Goal: Task Accomplishment & Management: Complete application form

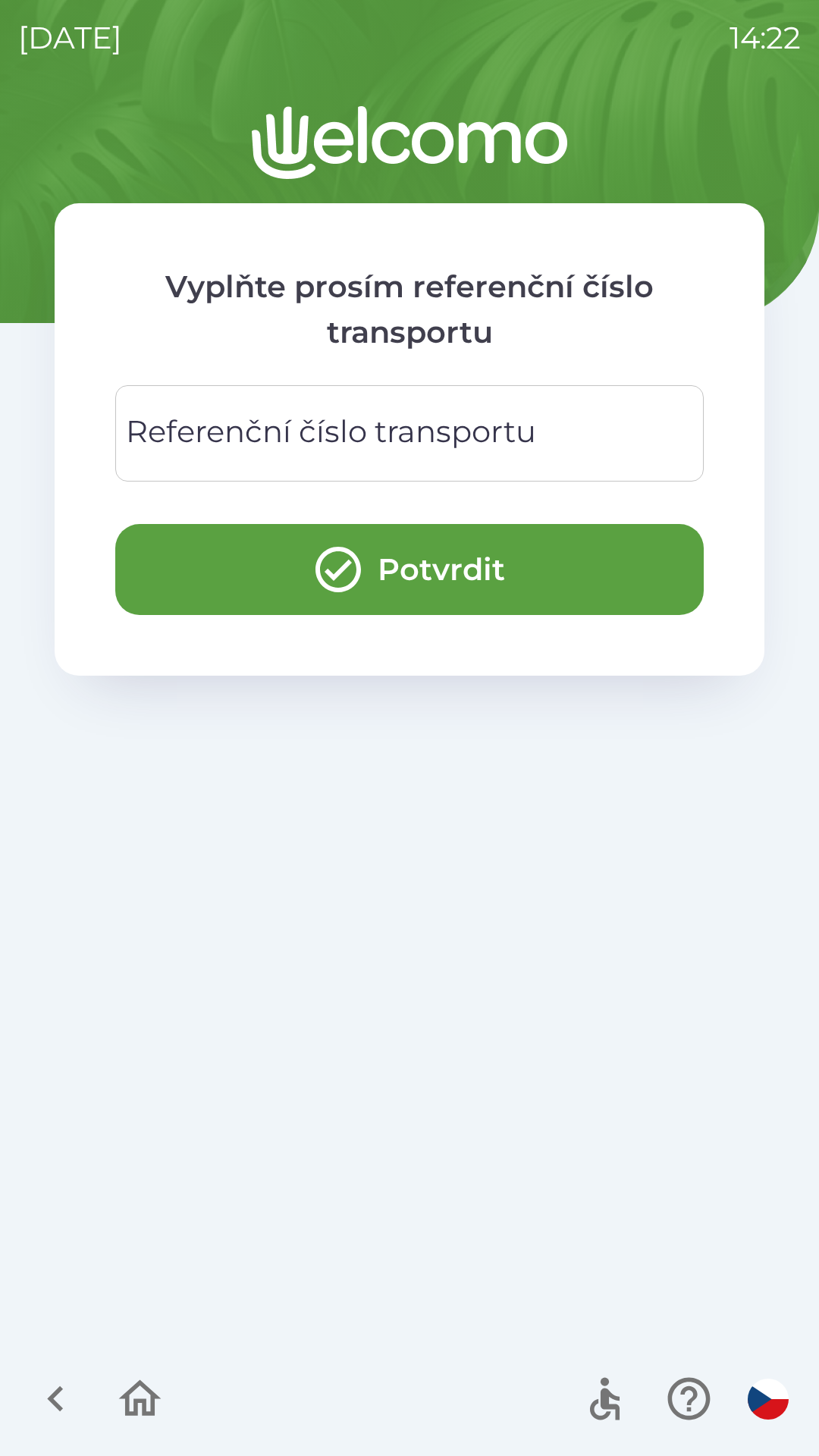
click at [429, 448] on div "Referenční číslo transportu Referenční číslo transportu" at bounding box center [410, 433] width 589 height 96
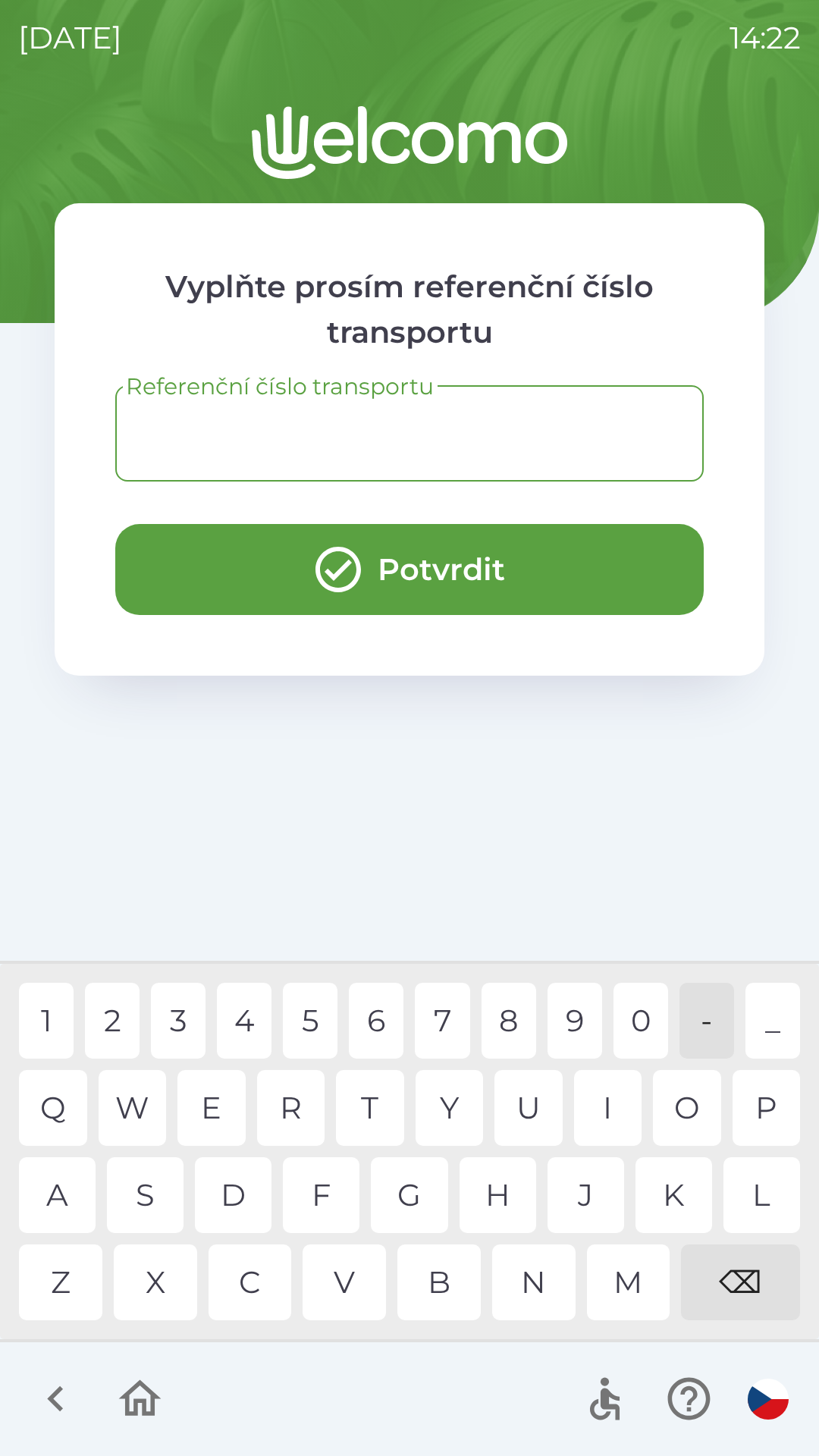
click at [461, 560] on button "Potvrdit" at bounding box center [410, 569] width 589 height 91
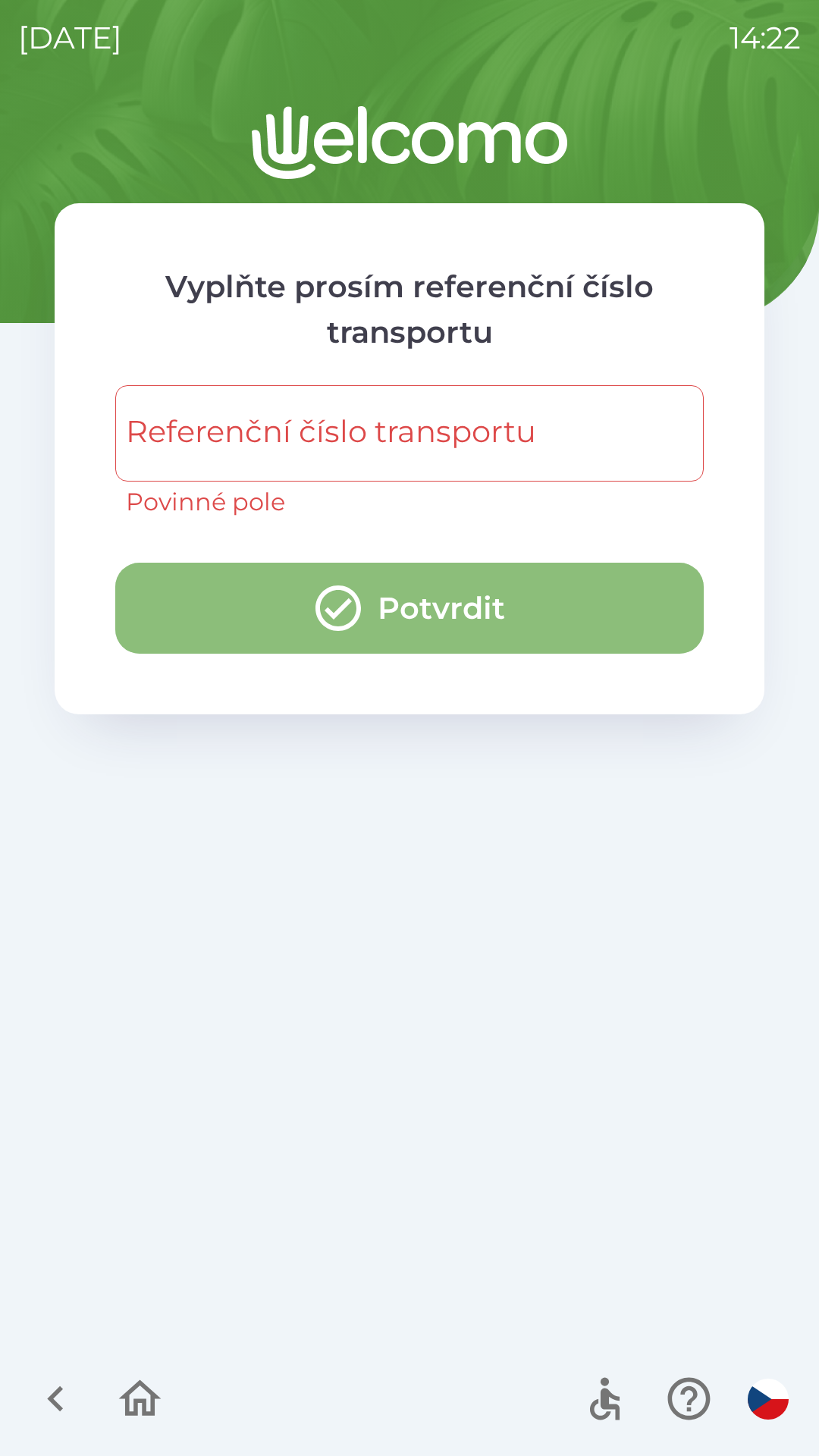
click at [459, 592] on button "Potvrdit" at bounding box center [410, 608] width 589 height 91
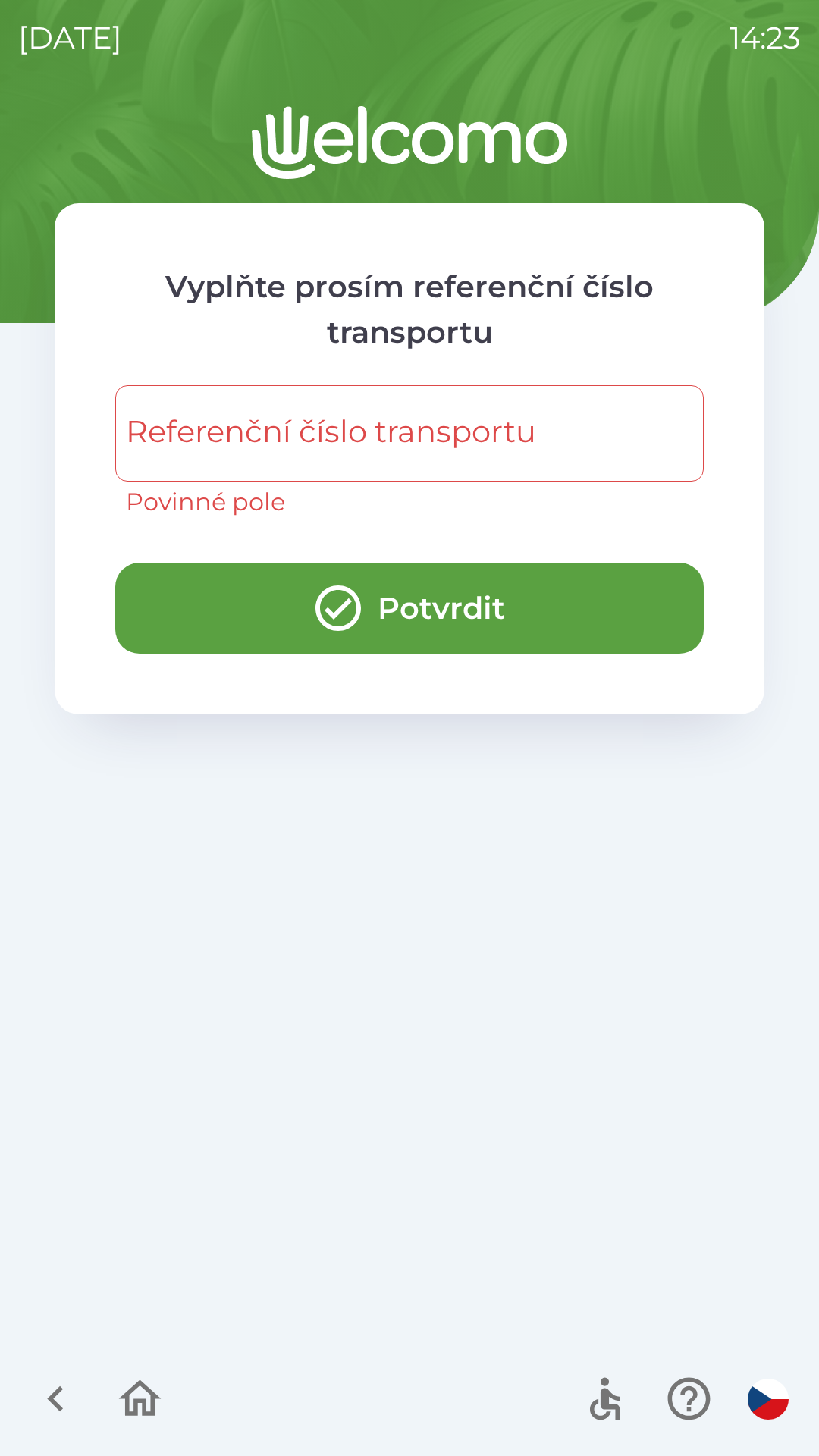
click at [456, 598] on button "Potvrdit" at bounding box center [410, 608] width 589 height 91
click at [465, 589] on button "Potvrdit" at bounding box center [410, 608] width 589 height 91
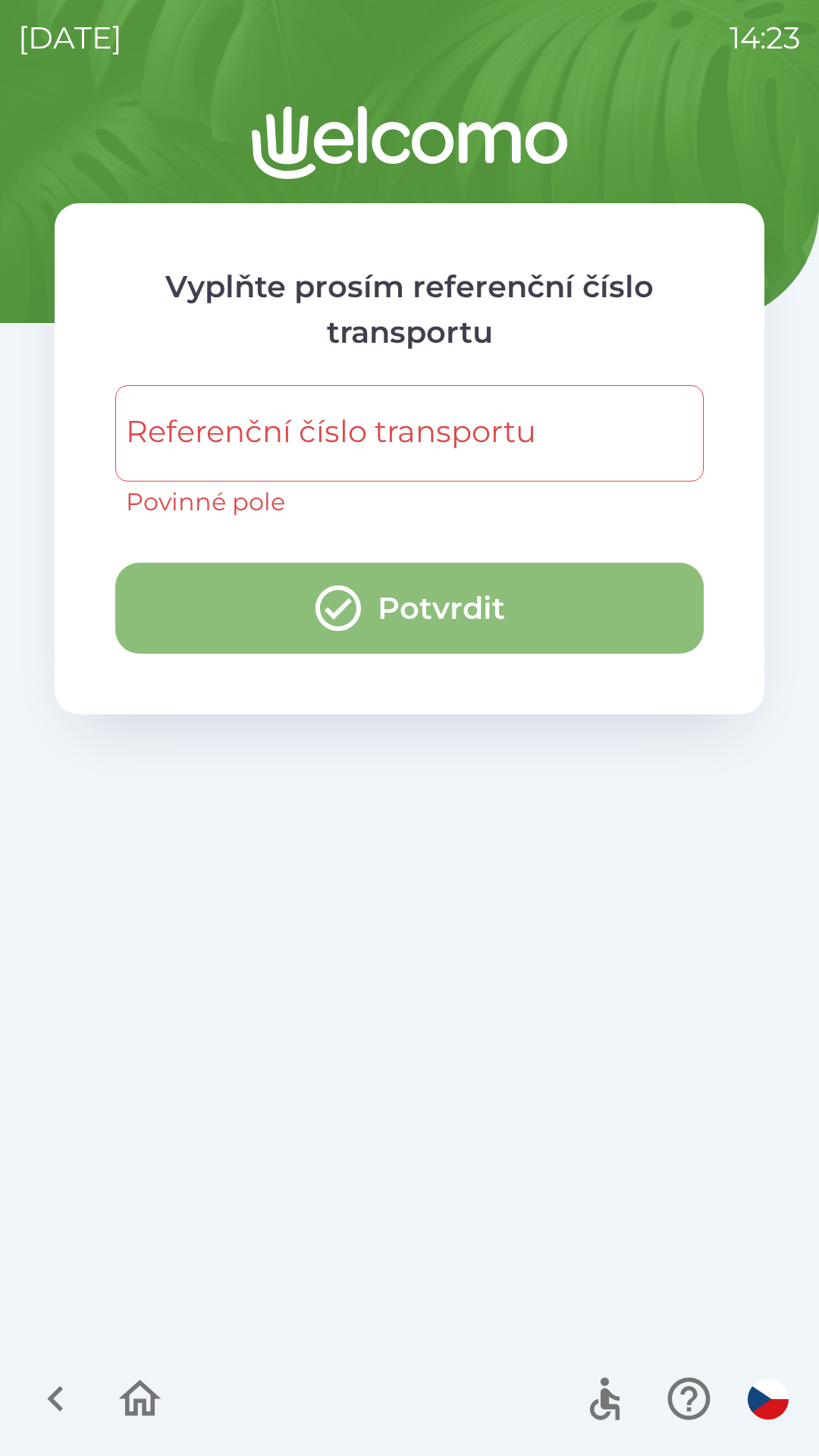
click at [449, 602] on button "Potvrdit" at bounding box center [410, 608] width 589 height 91
click at [448, 622] on button "Potvrdit" at bounding box center [410, 608] width 589 height 91
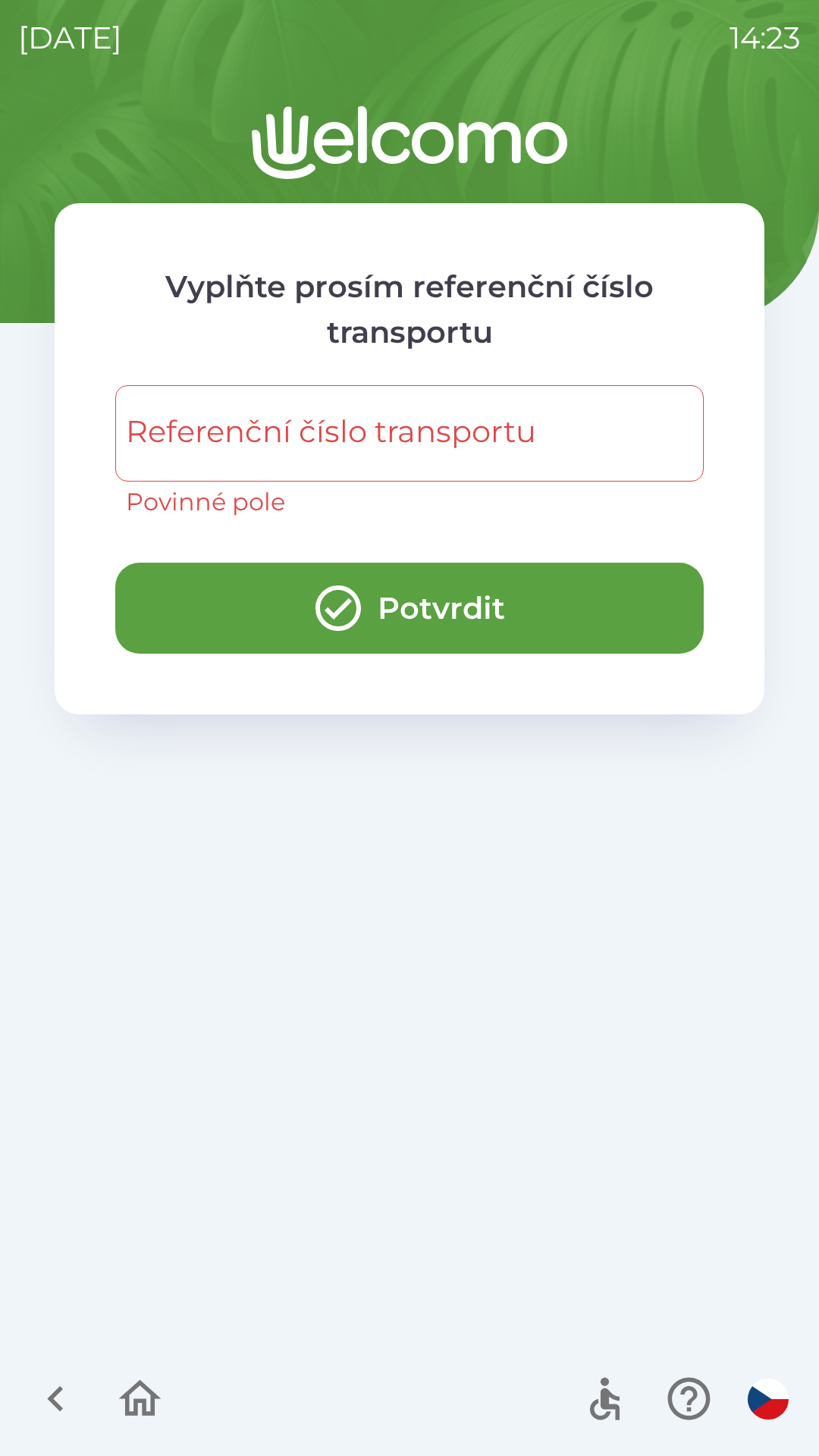
click at [443, 631] on button "Potvrdit" at bounding box center [410, 608] width 589 height 91
click at [419, 616] on button "Potvrdit" at bounding box center [410, 608] width 589 height 91
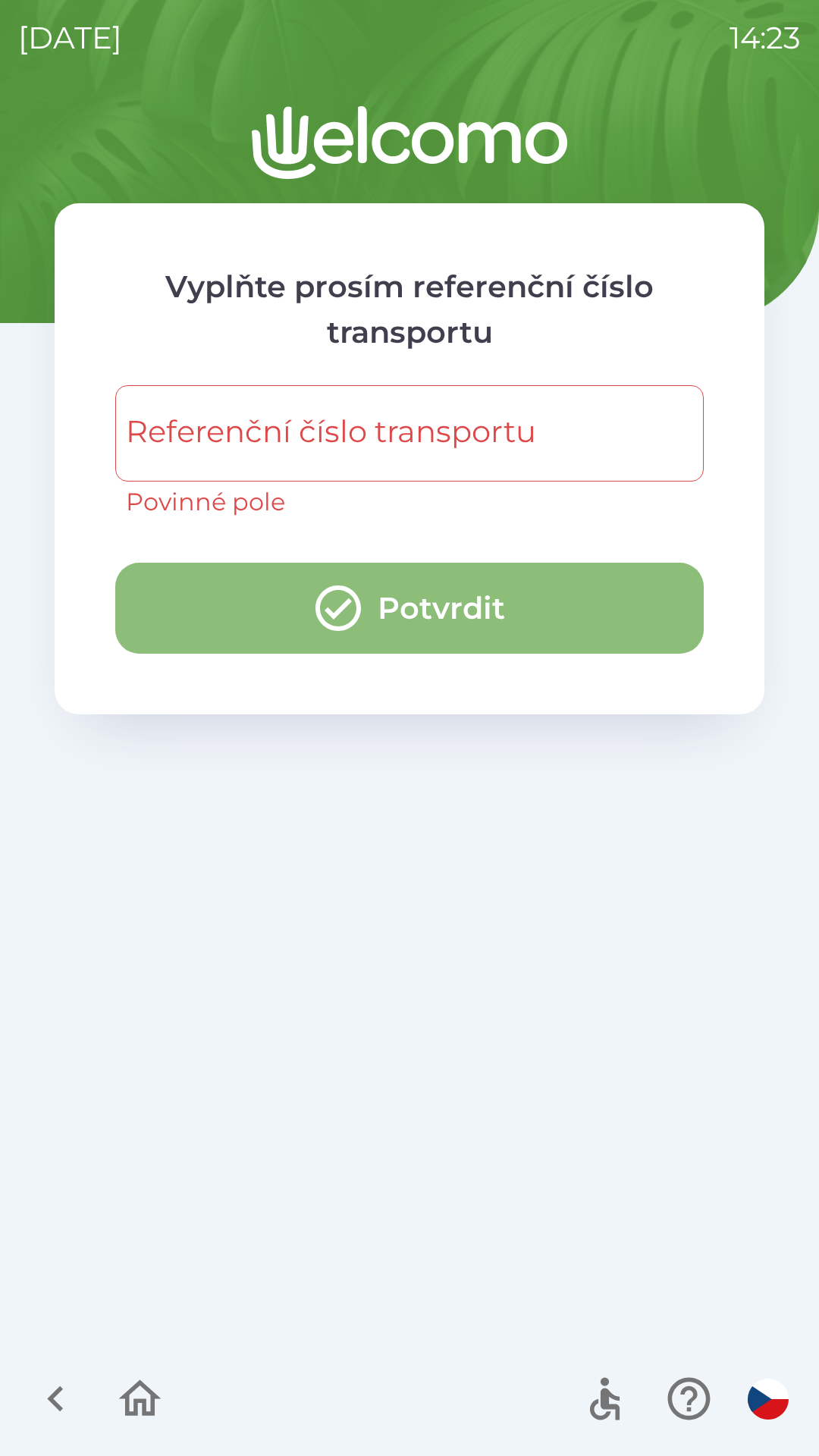
click at [404, 621] on button "Potvrdit" at bounding box center [410, 608] width 589 height 91
click at [397, 633] on button "Potvrdit" at bounding box center [410, 608] width 589 height 91
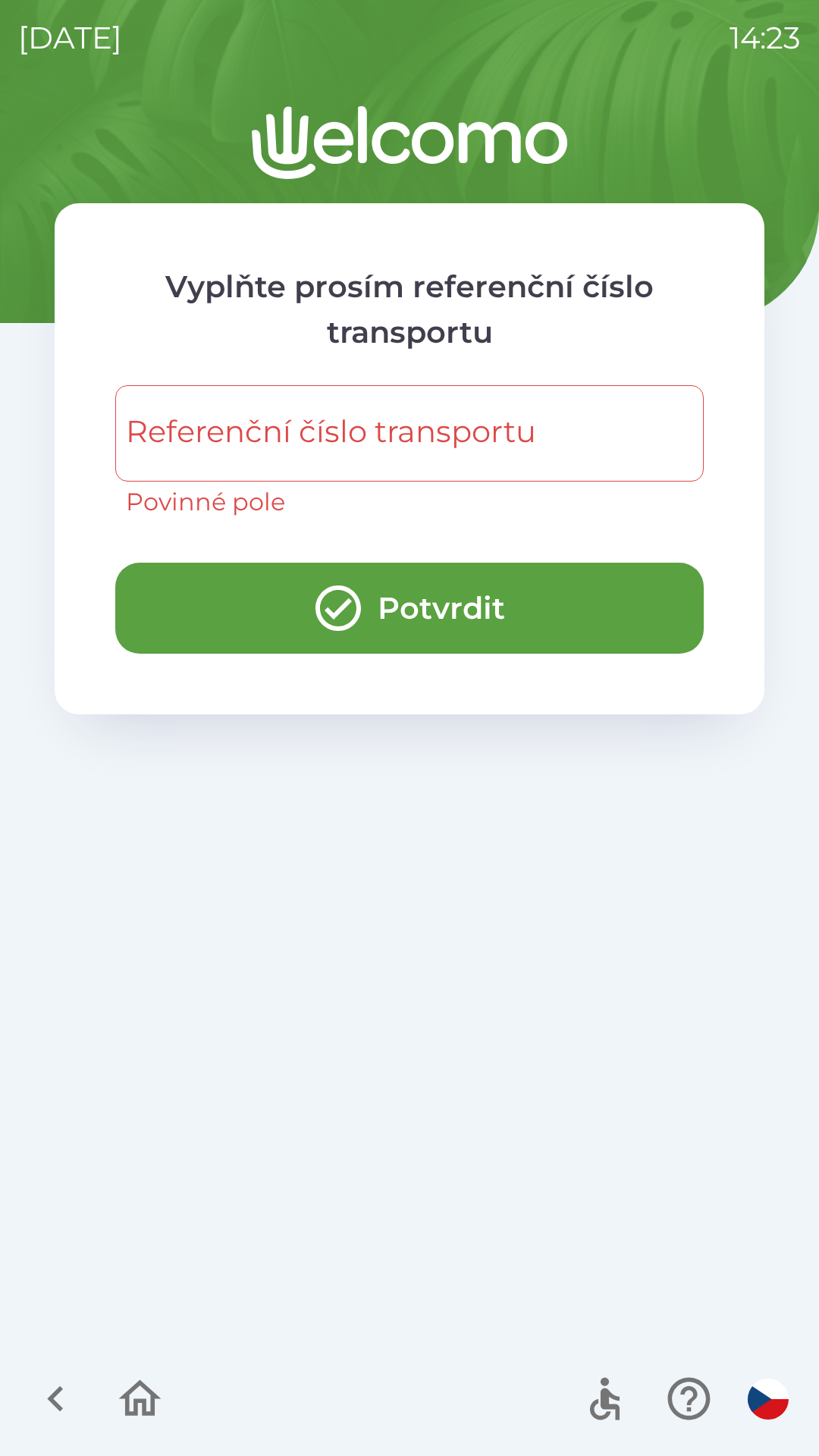
click at [387, 638] on button "Potvrdit" at bounding box center [410, 608] width 589 height 91
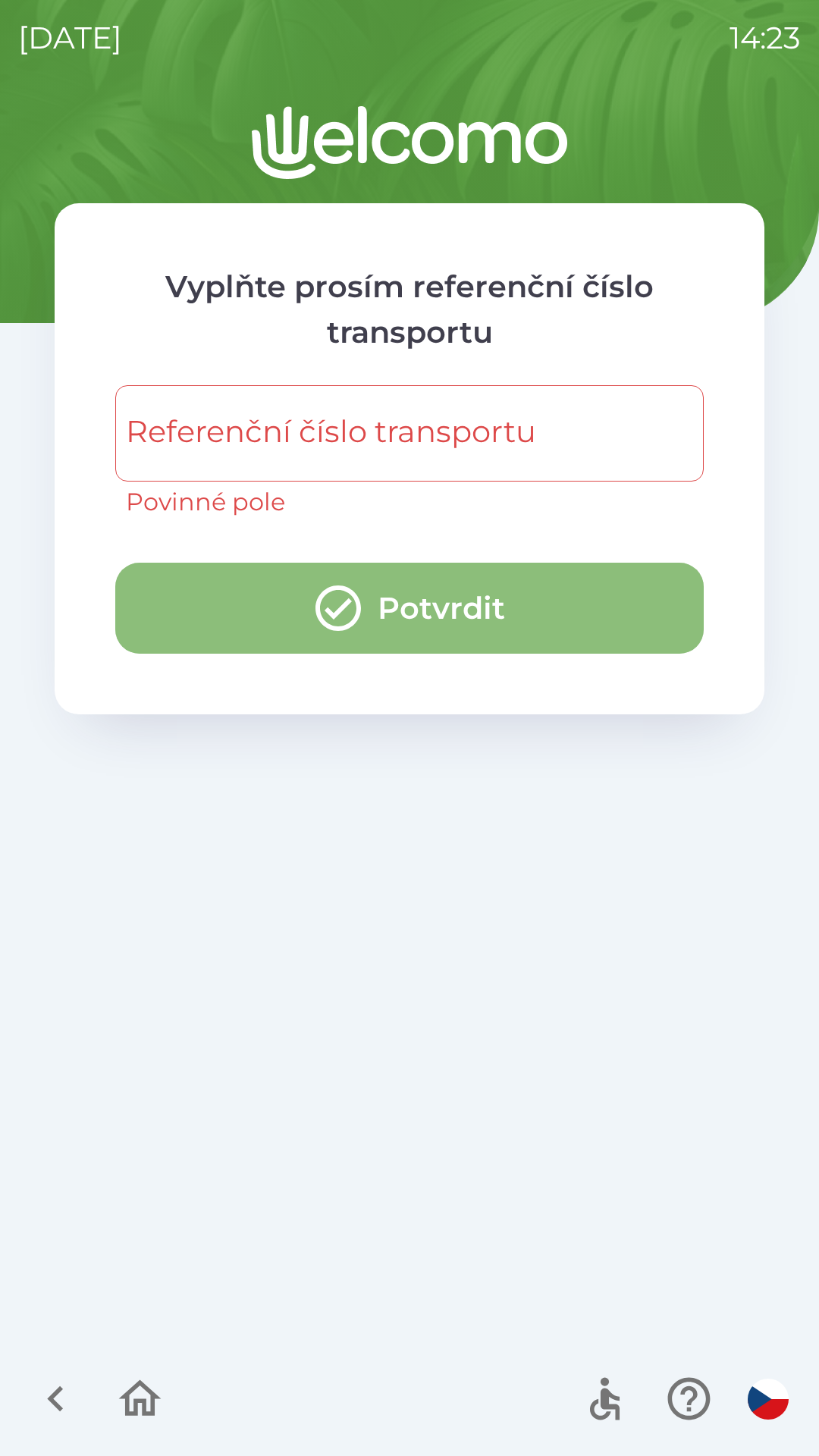
click at [379, 645] on button "Potvrdit" at bounding box center [410, 608] width 589 height 91
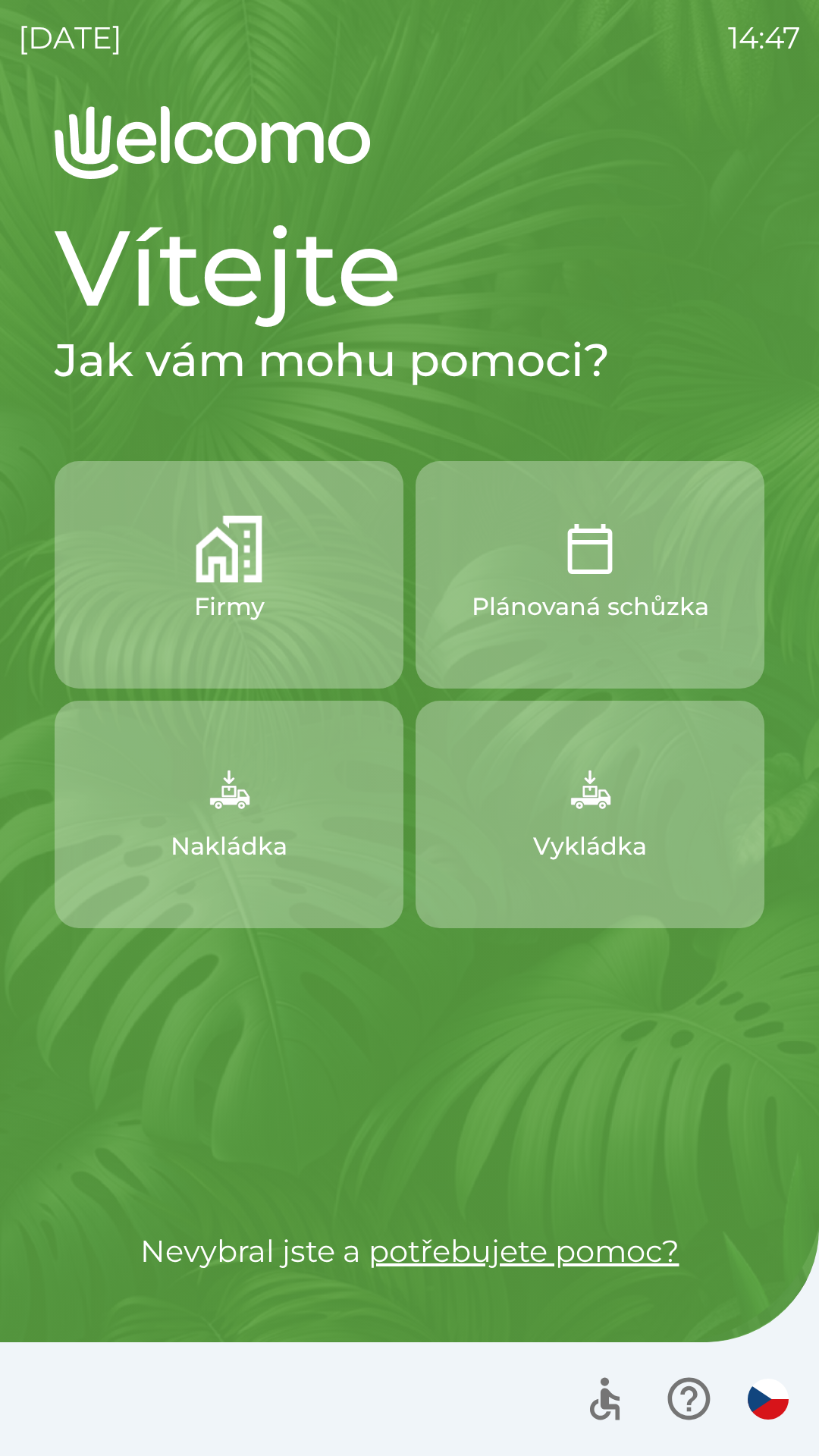
click at [634, 791] on button "Vykládka" at bounding box center [590, 814] width 349 height 228
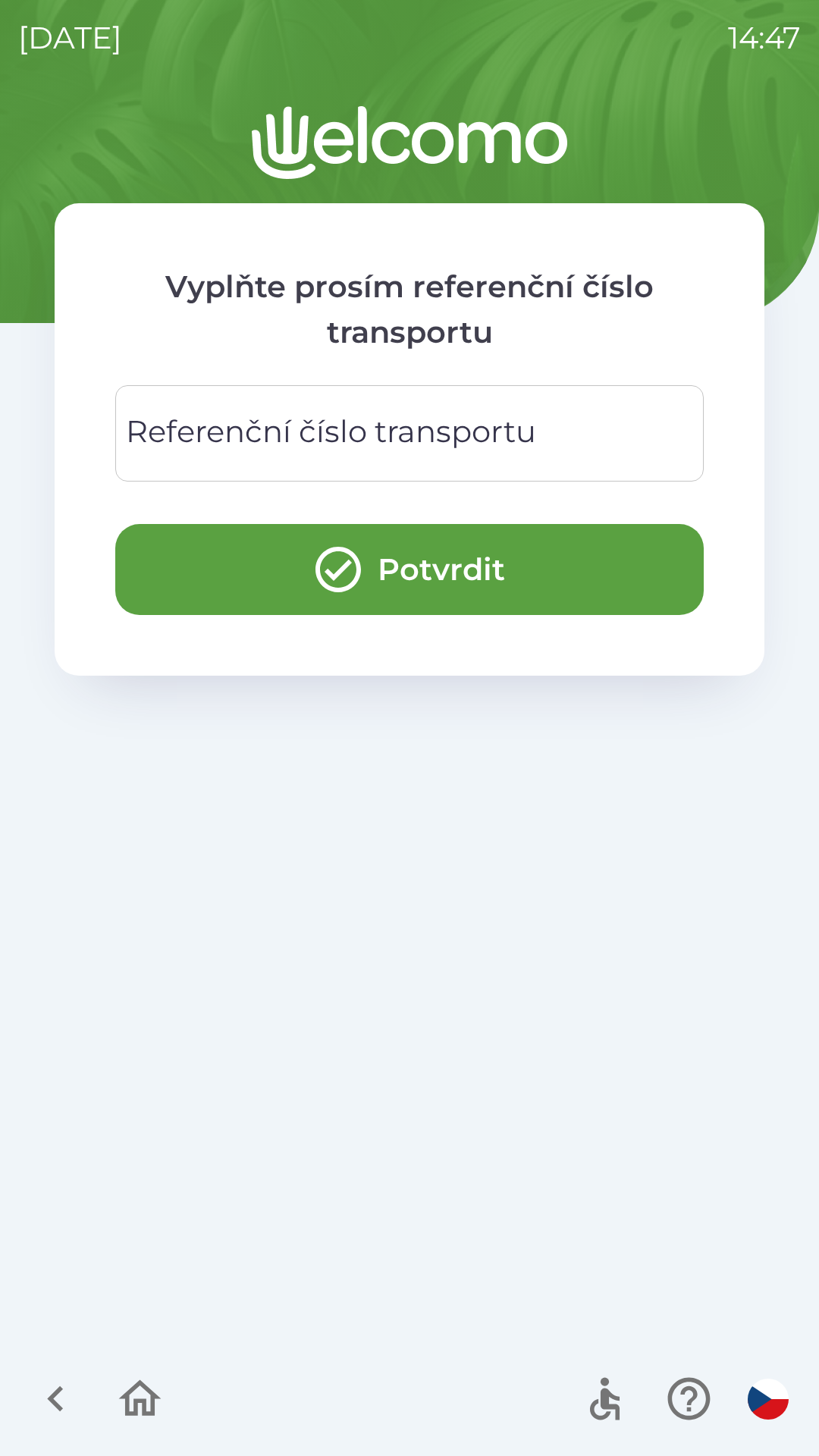
click at [413, 420] on div "Referenční číslo transportu Referenční číslo transportu" at bounding box center [410, 433] width 589 height 96
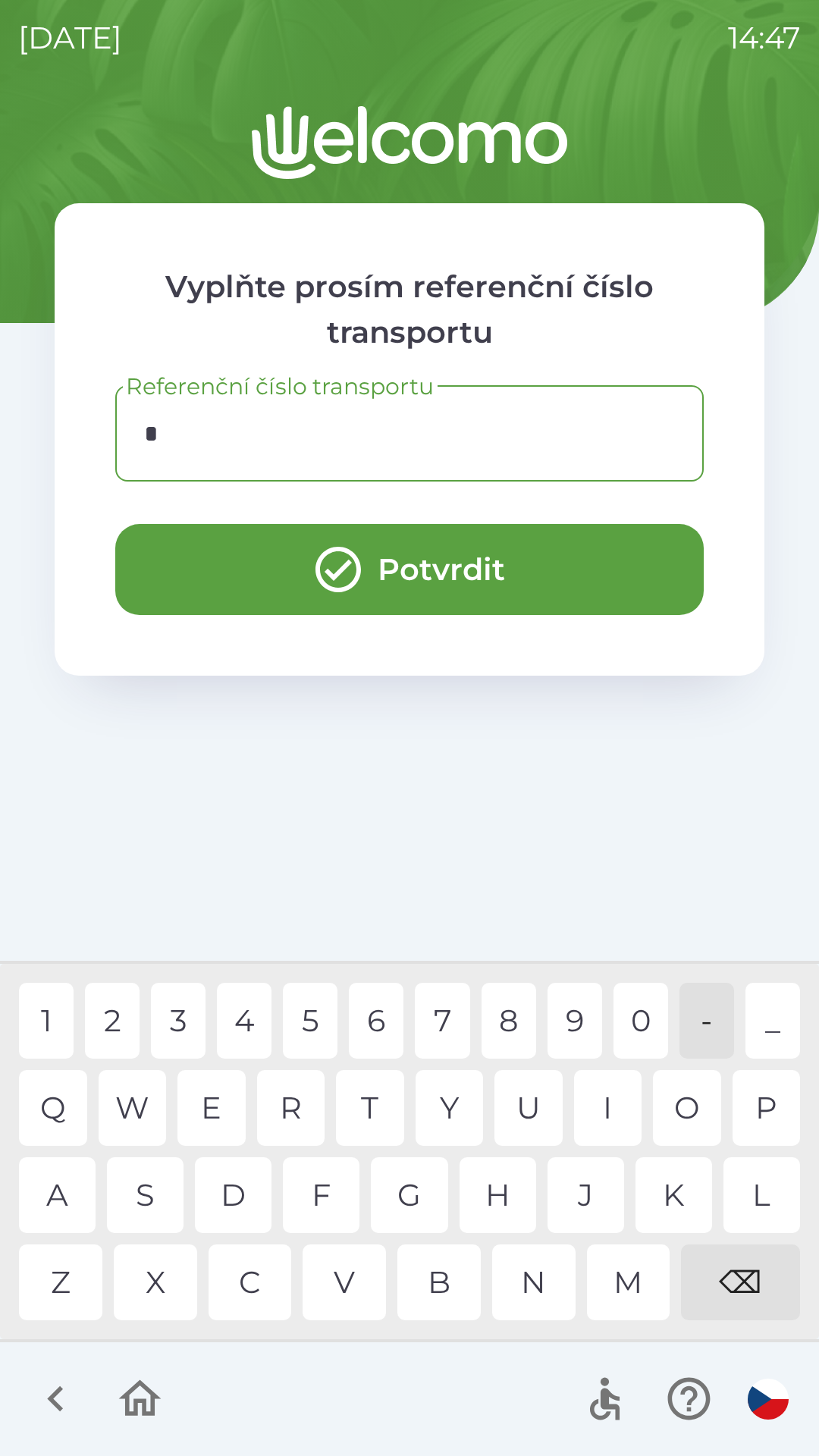
click at [248, 1026] on div "4" at bounding box center [244, 1021] width 55 height 76
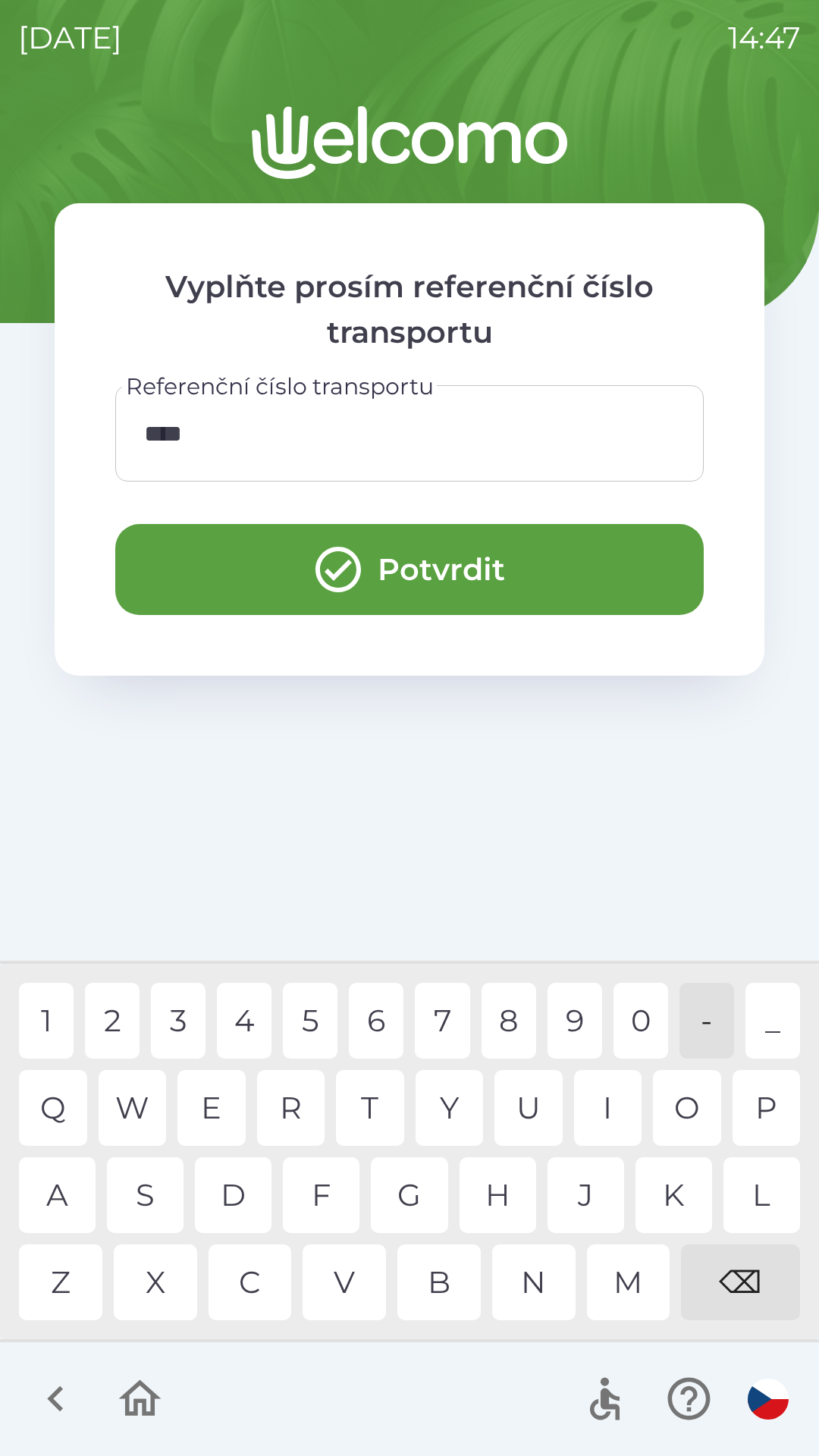
click at [351, 1126] on div "T" at bounding box center [370, 1108] width 68 height 76
click at [428, 1110] on div "Y" at bounding box center [449, 1108] width 68 height 76
type input "******"
click at [544, 557] on button "Potvrdit" at bounding box center [410, 569] width 589 height 91
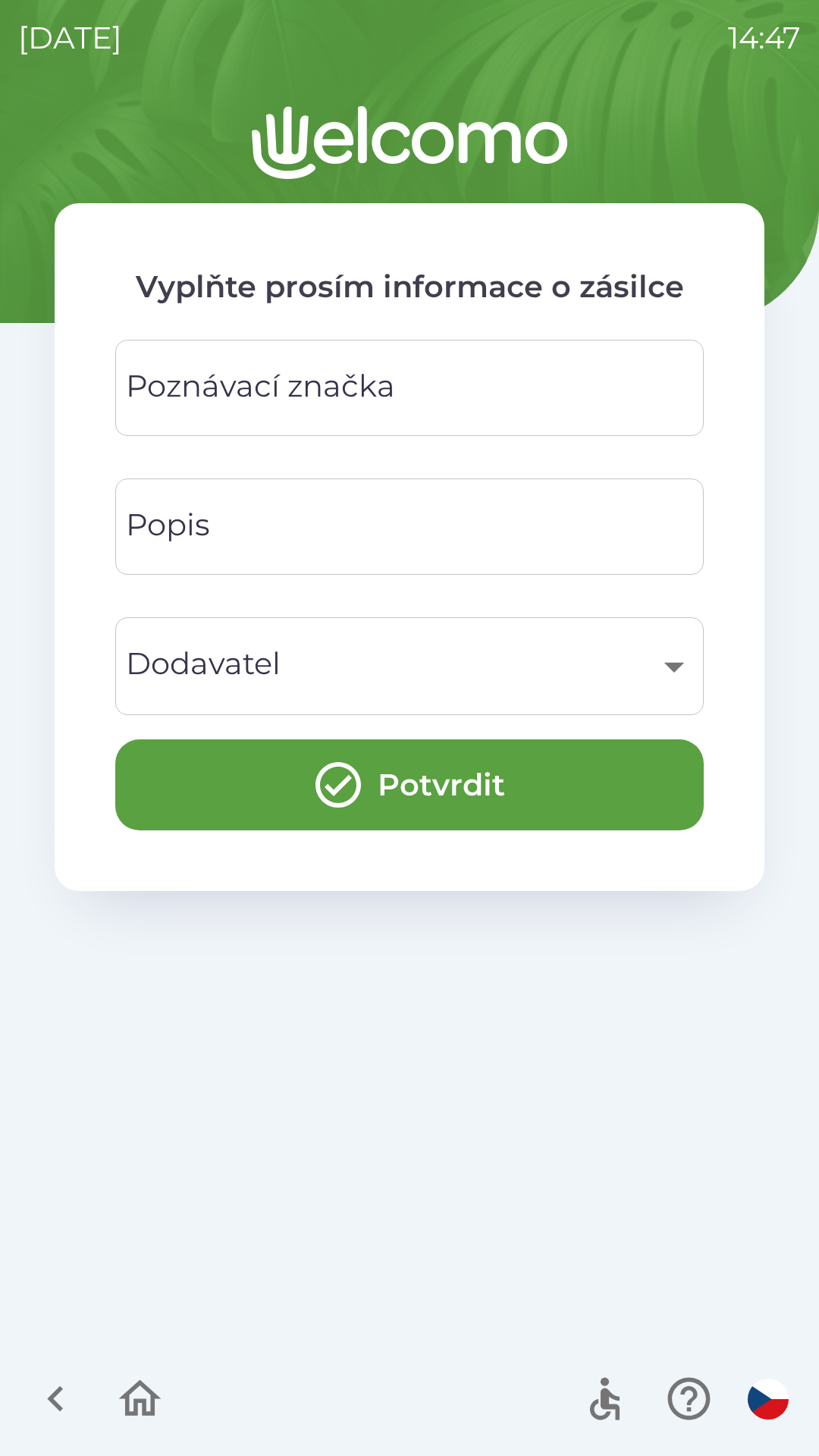
click at [198, 374] on div "Poznávací značka Poznávací značka" at bounding box center [410, 387] width 589 height 96
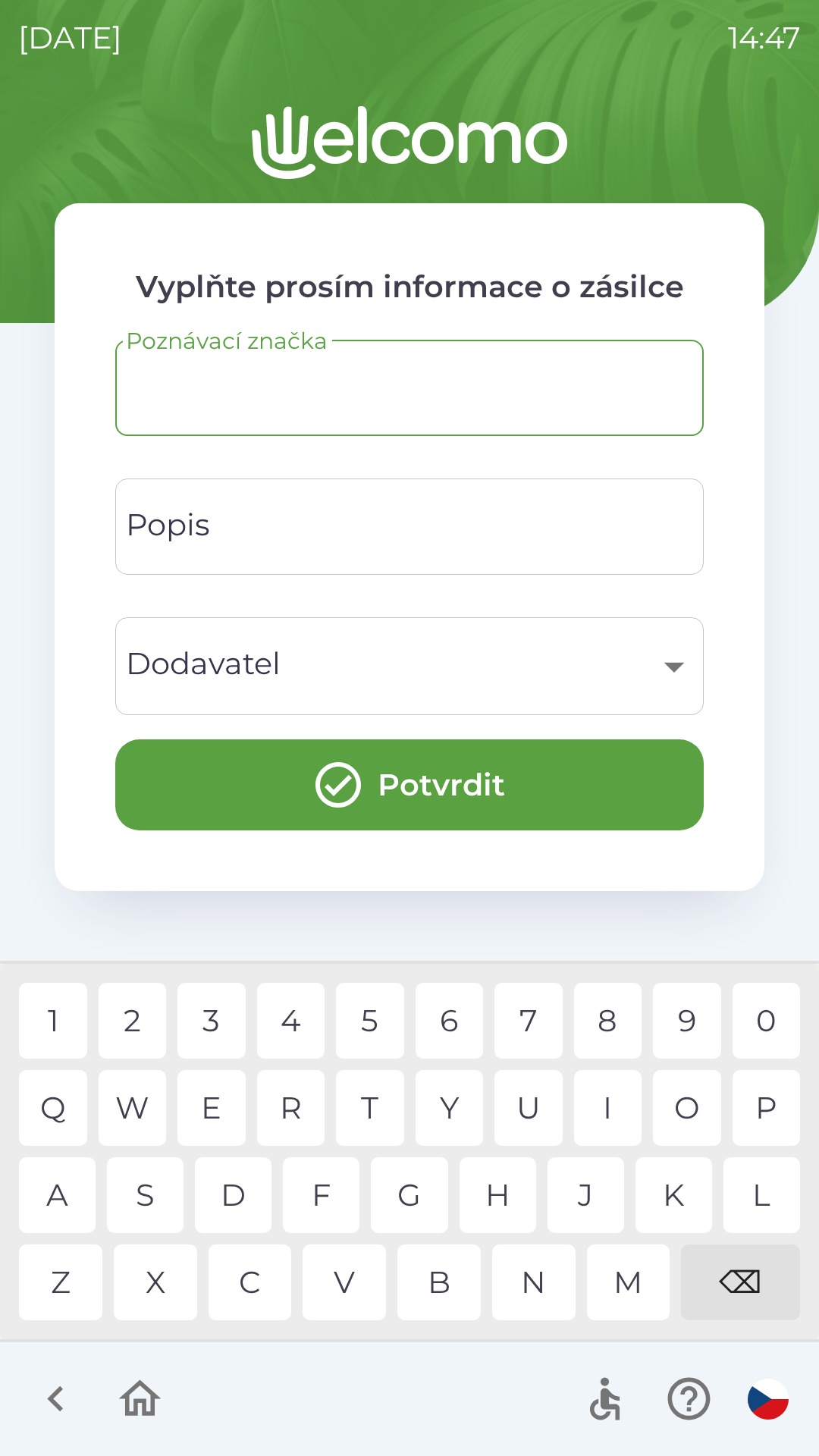
type input "*"
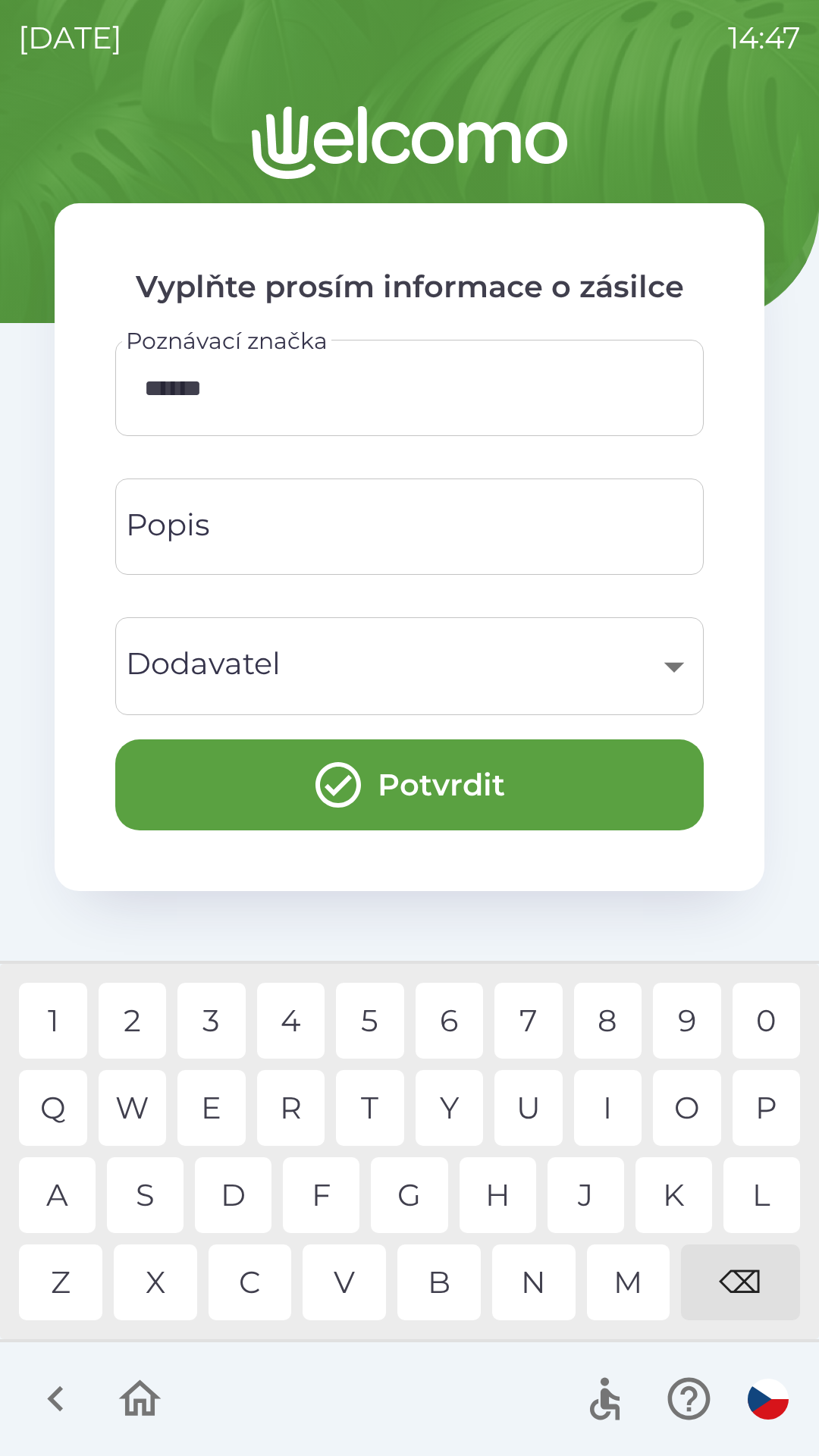
click at [322, 387] on input "******" at bounding box center [410, 387] width 552 height 60
type input "*"
click at [152, 1408] on icon "button" at bounding box center [140, 1398] width 42 height 36
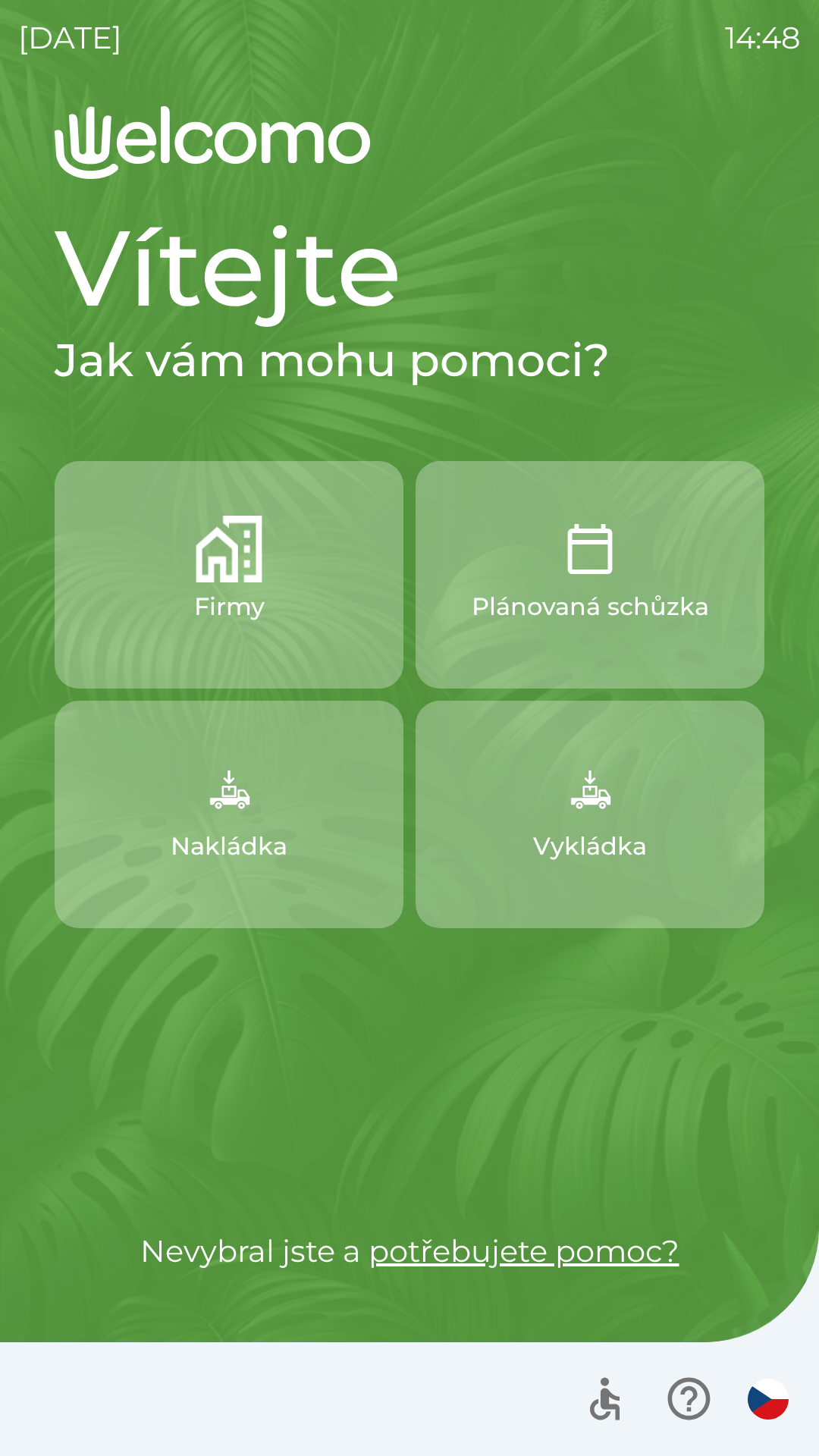
click at [557, 820] on img "button" at bounding box center [590, 788] width 67 height 67
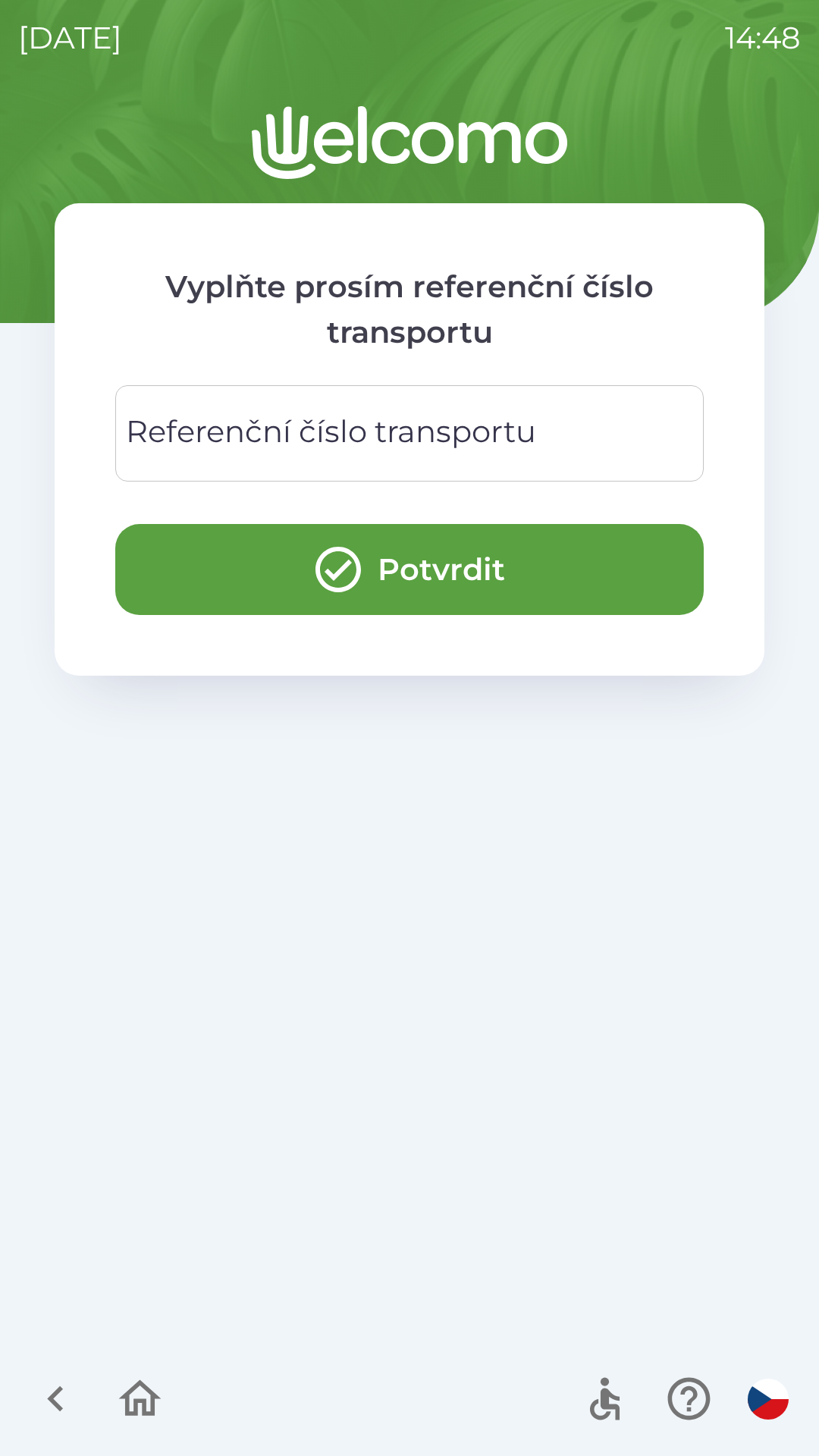
click at [306, 446] on div "Referenční číslo transportu Referenční číslo transportu" at bounding box center [410, 433] width 589 height 96
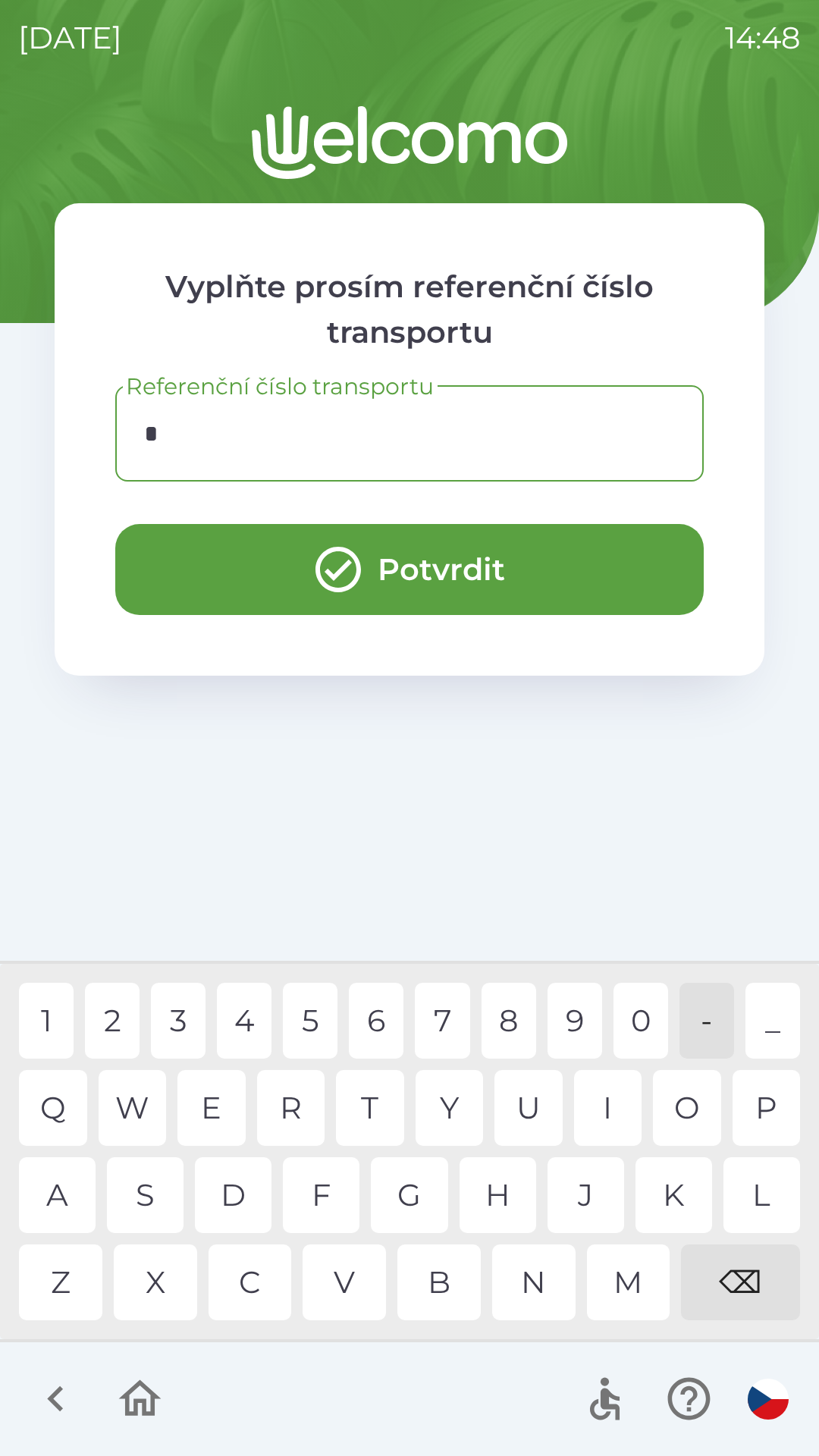
type input "**"
click at [340, 539] on button "Potvrdit" at bounding box center [410, 569] width 589 height 91
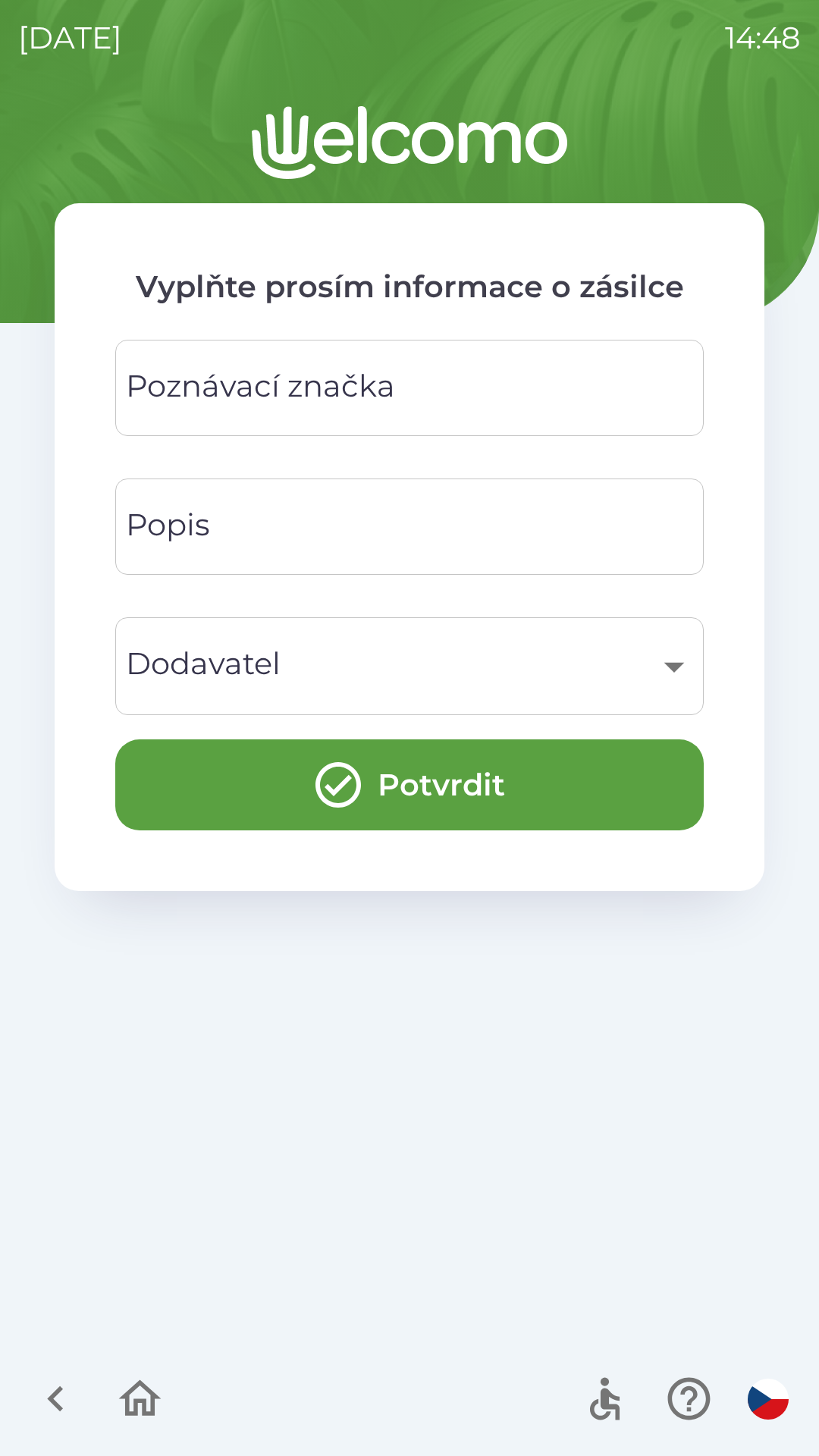
click at [262, 406] on div "Poznávací značka Poznávací značka" at bounding box center [410, 387] width 589 height 96
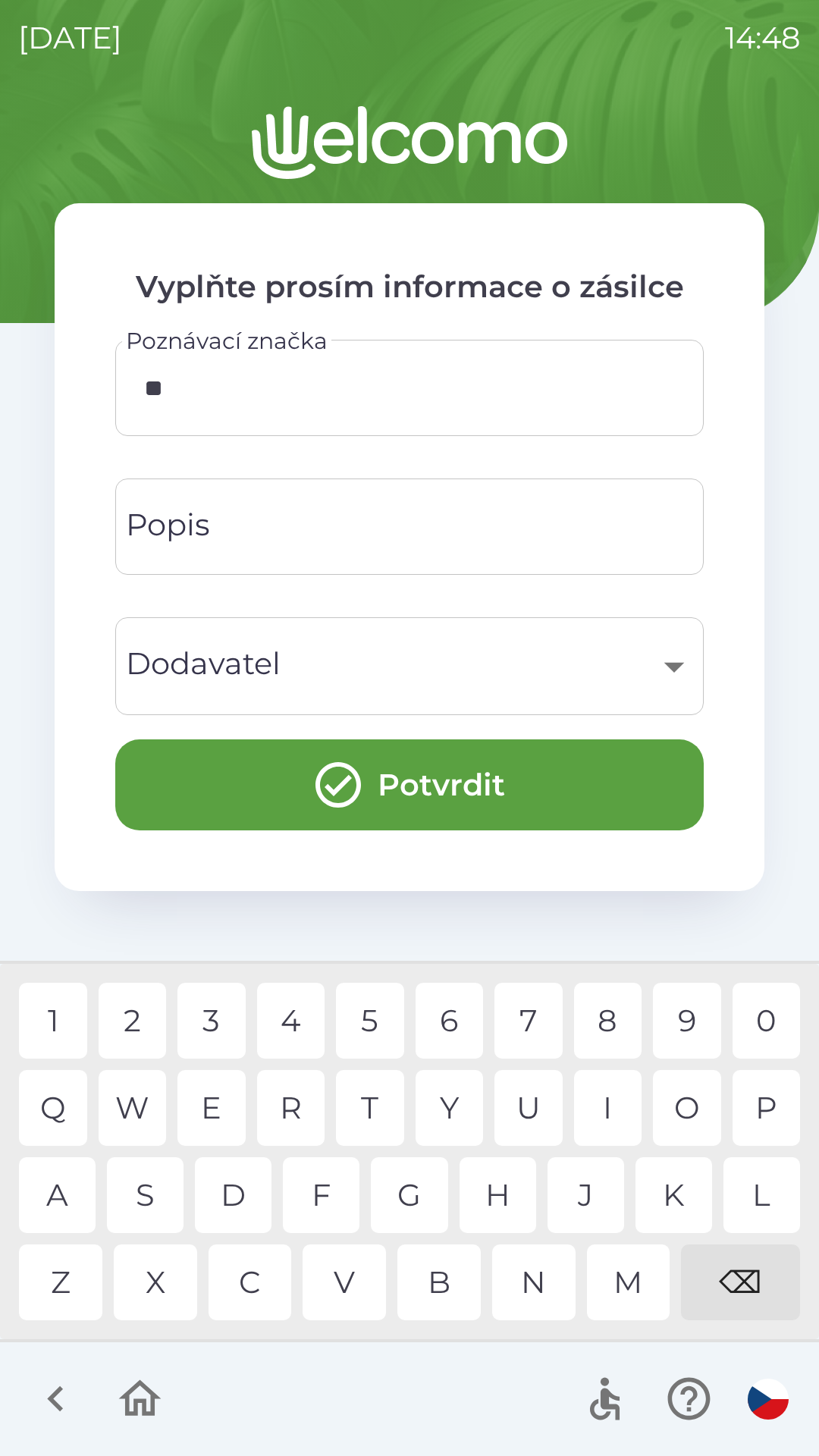
click at [414, 1273] on div "B" at bounding box center [439, 1282] width 83 height 76
click at [196, 1021] on div "3" at bounding box center [211, 1021] width 68 height 76
click at [281, 989] on div "4" at bounding box center [291, 1021] width 68 height 76
click at [306, 1004] on div "4" at bounding box center [291, 1021] width 68 height 76
click at [358, 1020] on div "5" at bounding box center [370, 1021] width 68 height 76
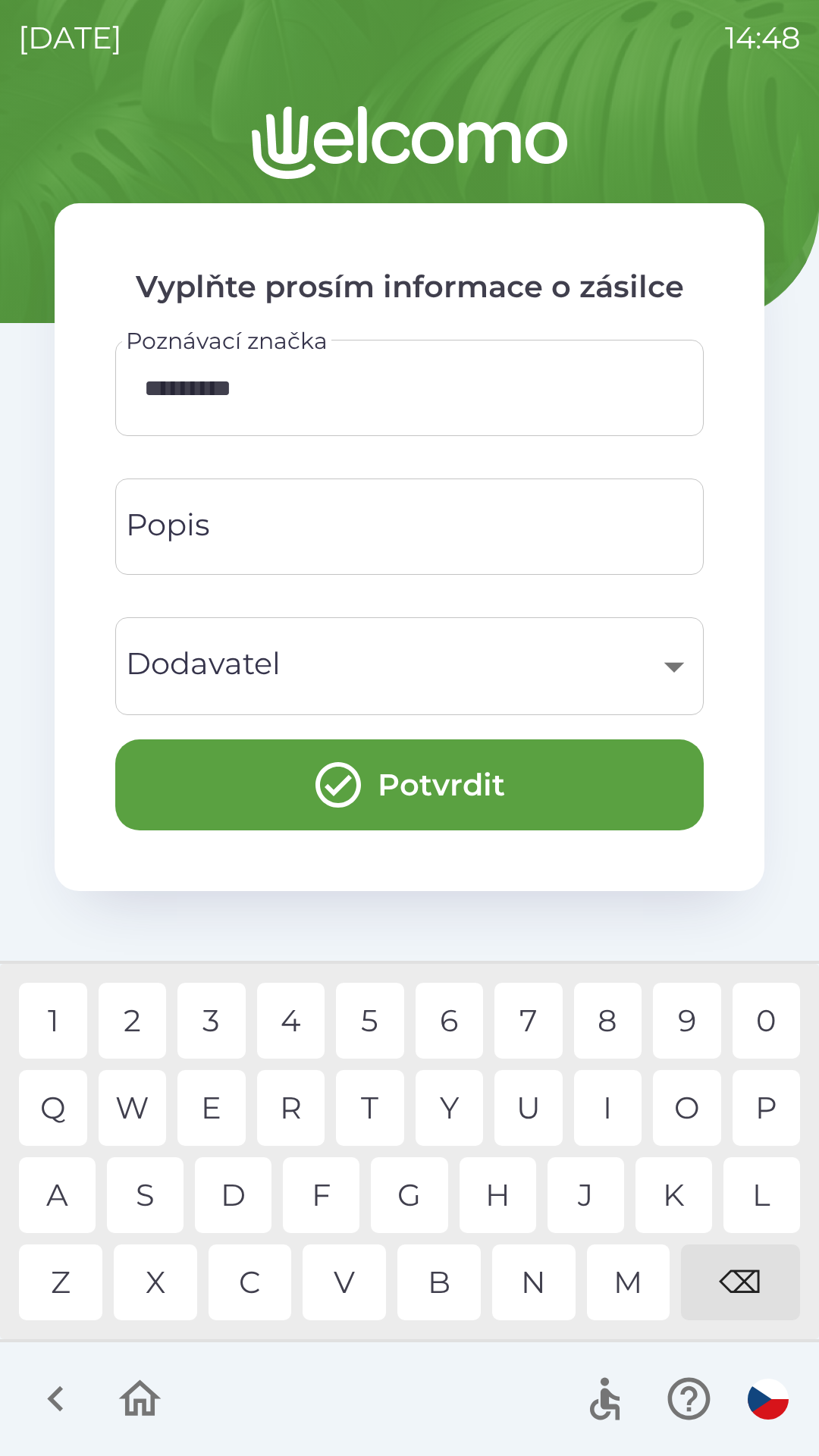
click at [736, 1284] on div "⌫" at bounding box center [741, 1282] width 119 height 76
click at [727, 1282] on div "⌫" at bounding box center [741, 1282] width 119 height 76
click at [723, 1285] on div "⌫" at bounding box center [741, 1282] width 119 height 76
type input "******"
click at [263, 530] on input "Popis" at bounding box center [410, 526] width 552 height 60
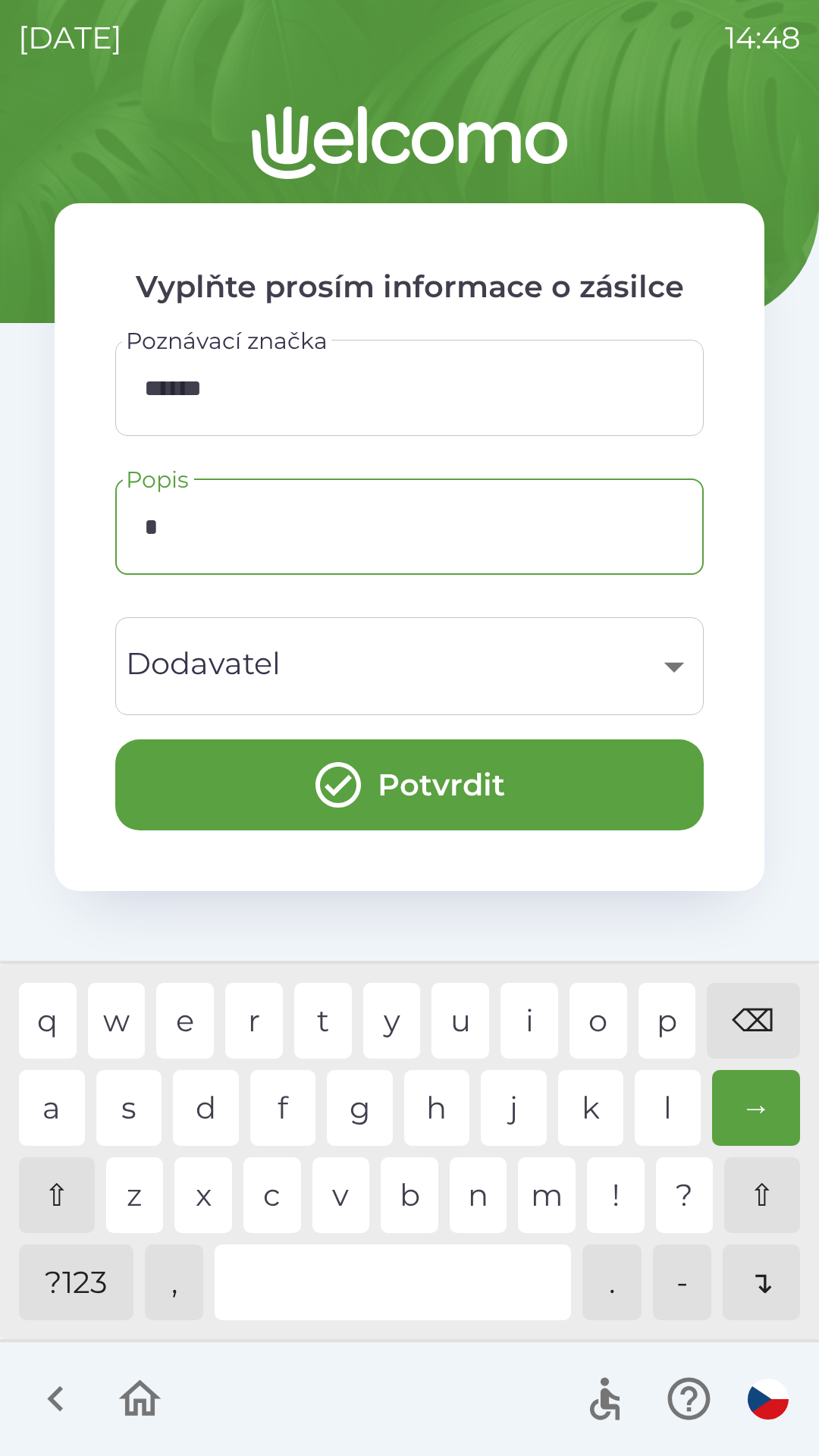
type input "**"
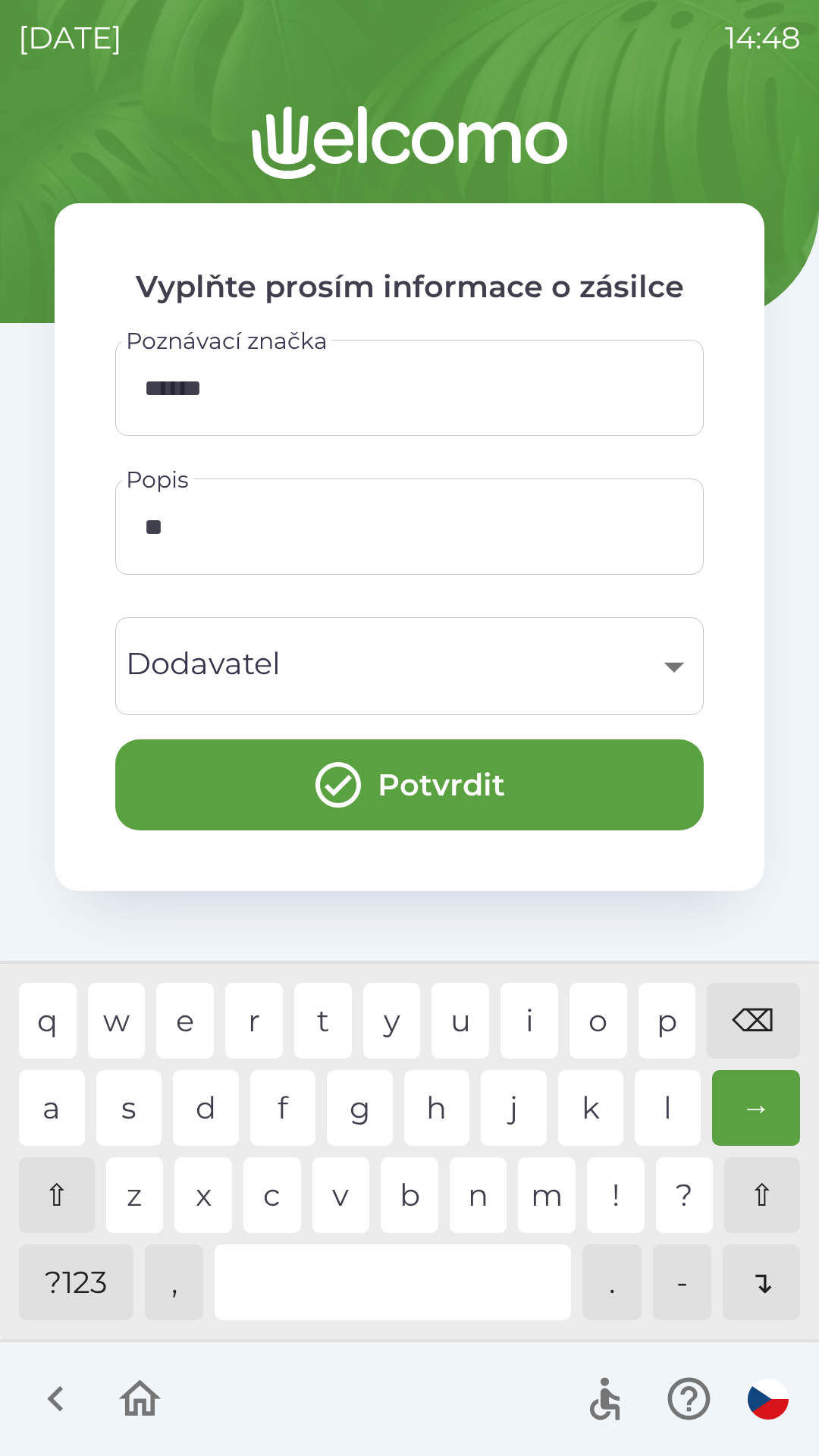
click at [325, 508] on input "**" at bounding box center [410, 526] width 552 height 60
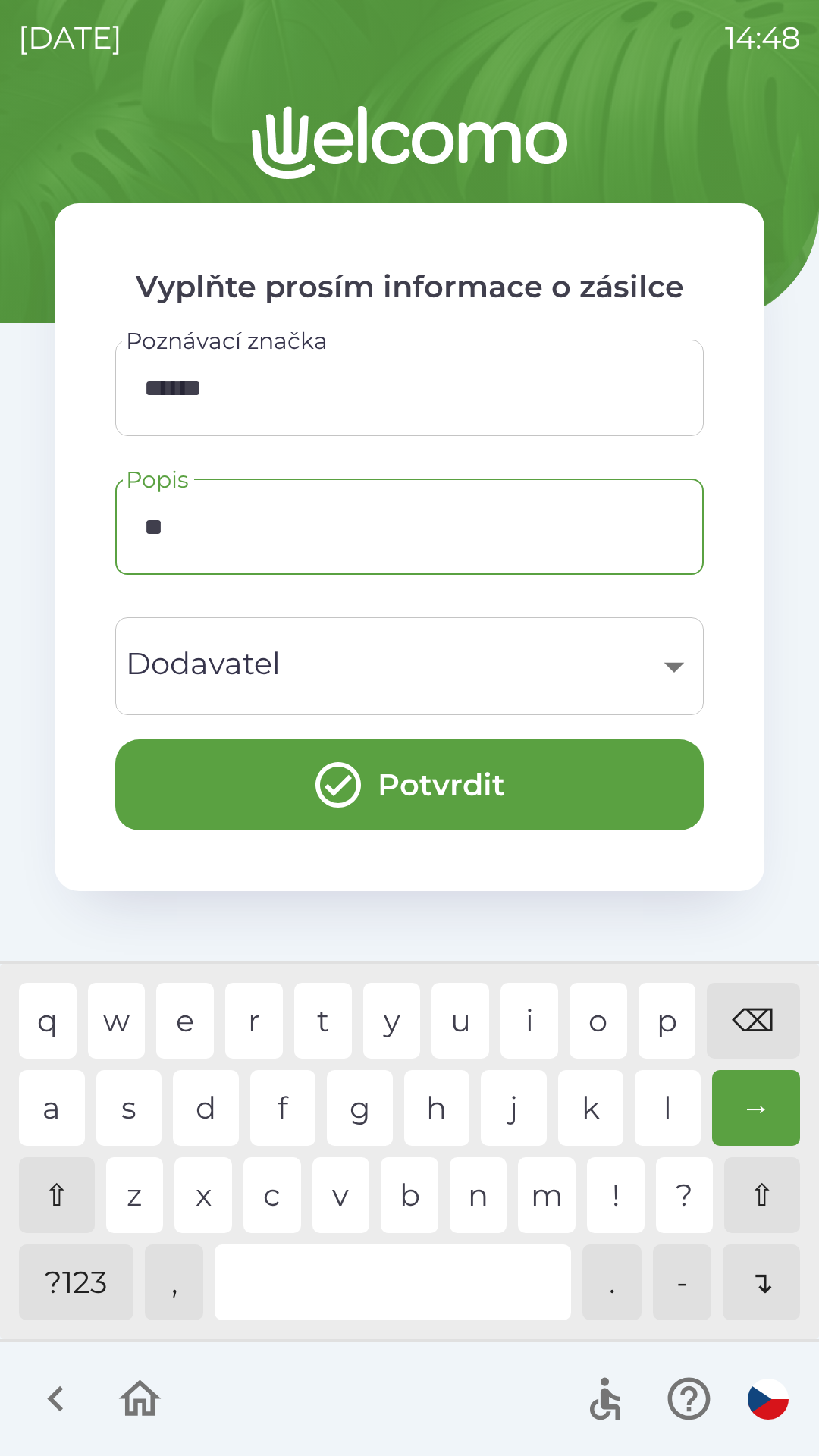
click at [479, 771] on button "Potvrdit" at bounding box center [410, 784] width 589 height 91
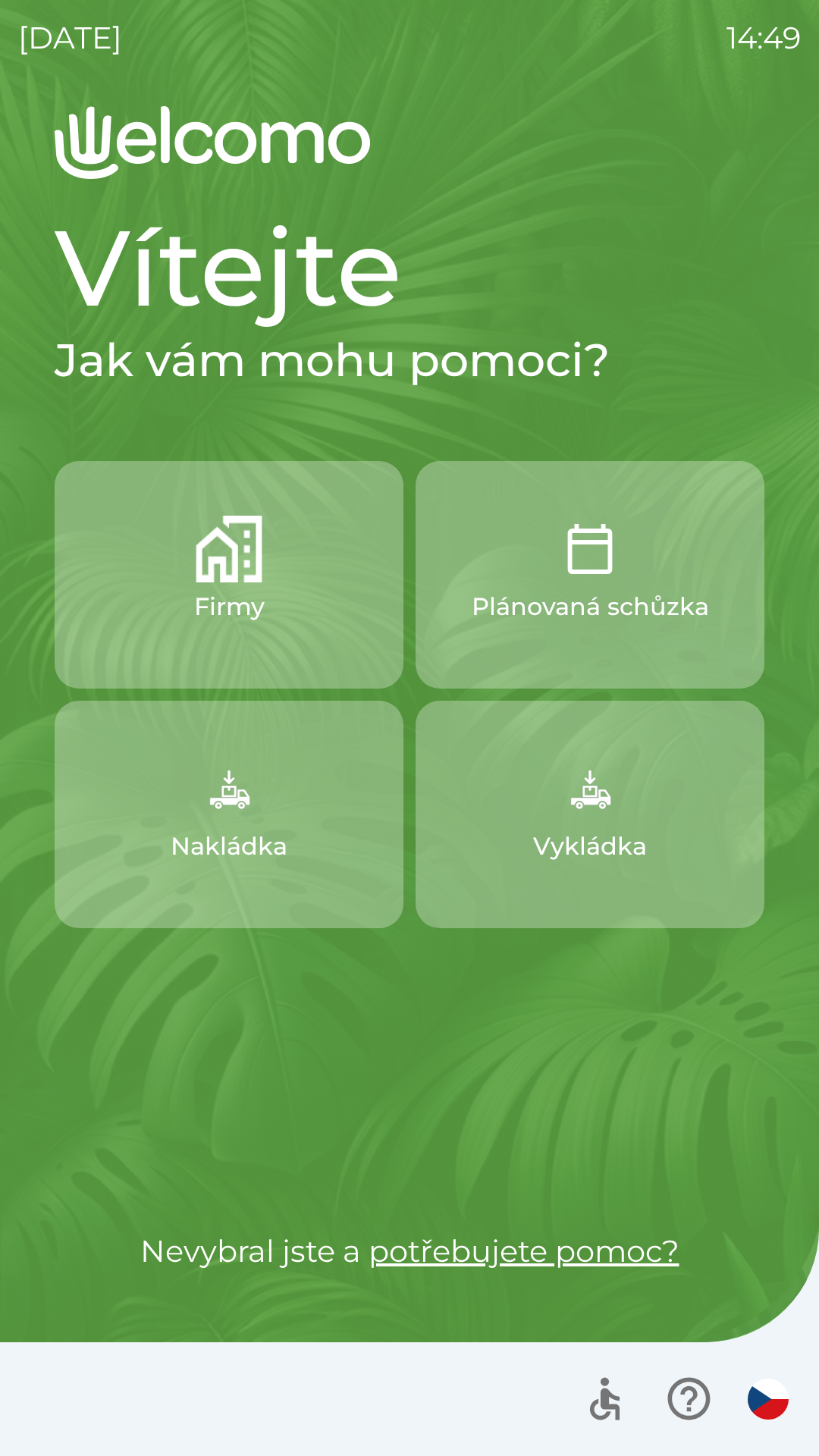
click at [648, 791] on button "Vykládka" at bounding box center [590, 814] width 349 height 228
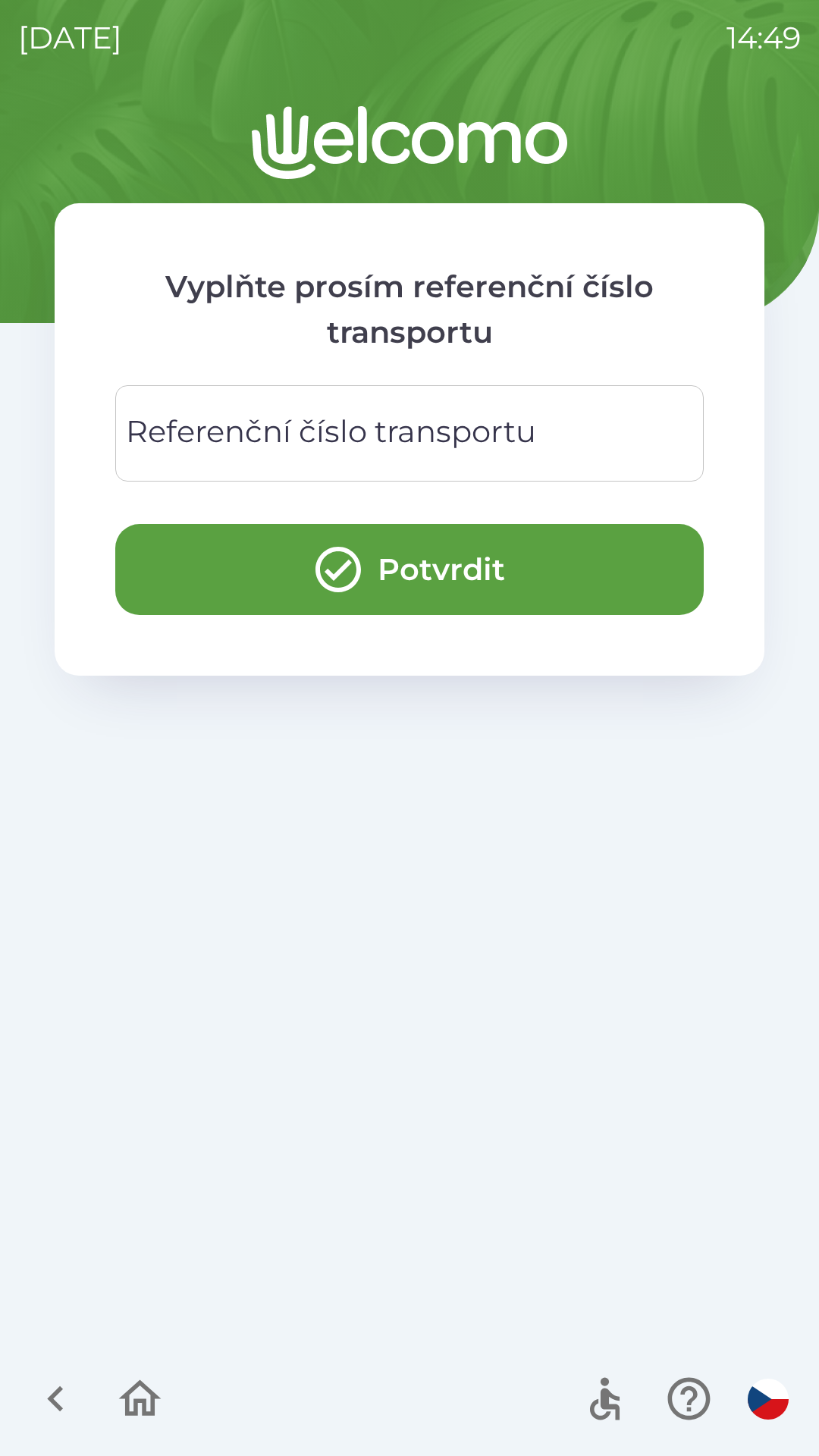
click at [180, 431] on div "Referenční číslo transportu Referenční číslo transportu" at bounding box center [410, 433] width 589 height 96
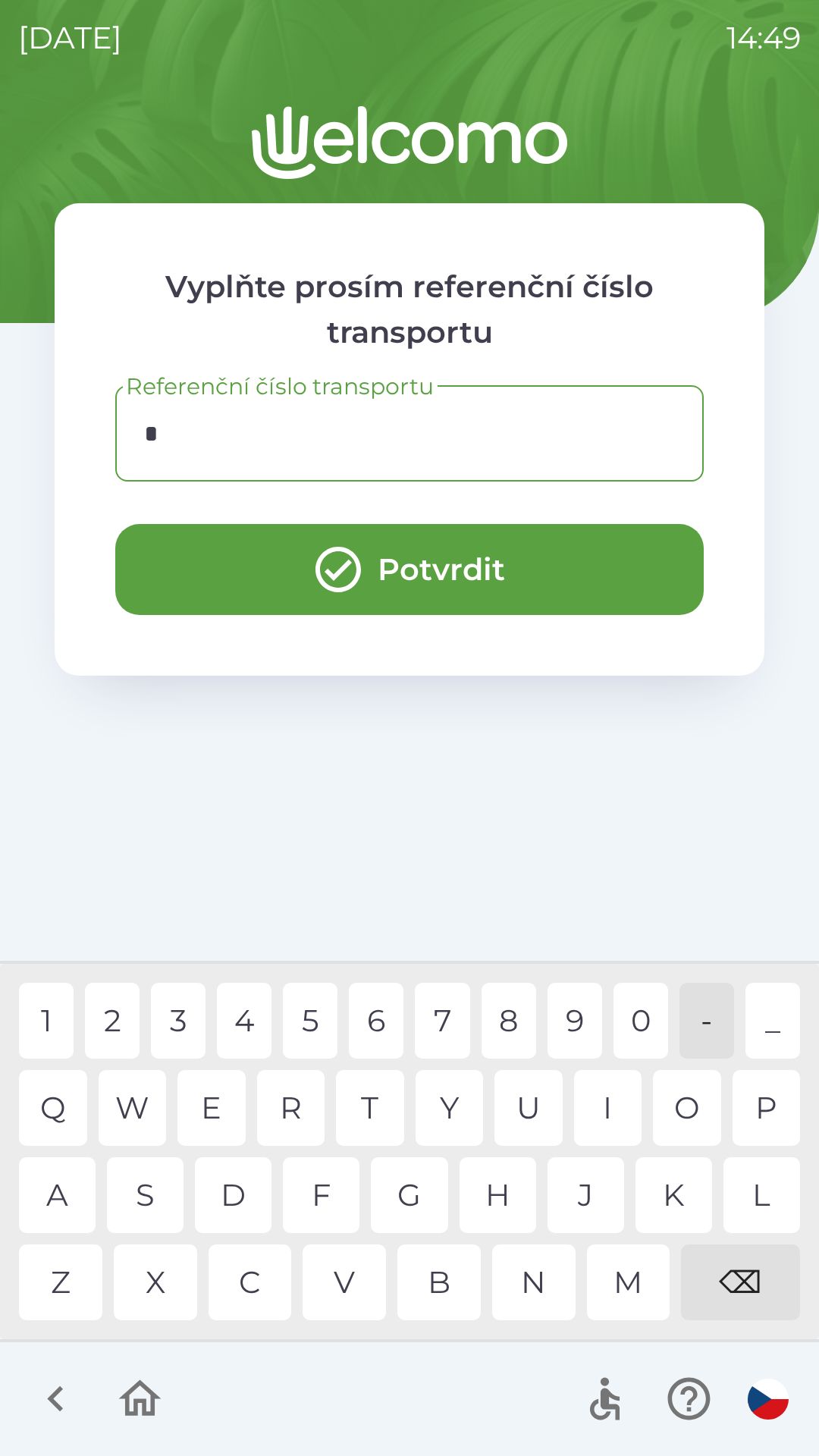
click at [242, 1103] on div "E" at bounding box center [211, 1108] width 68 height 76
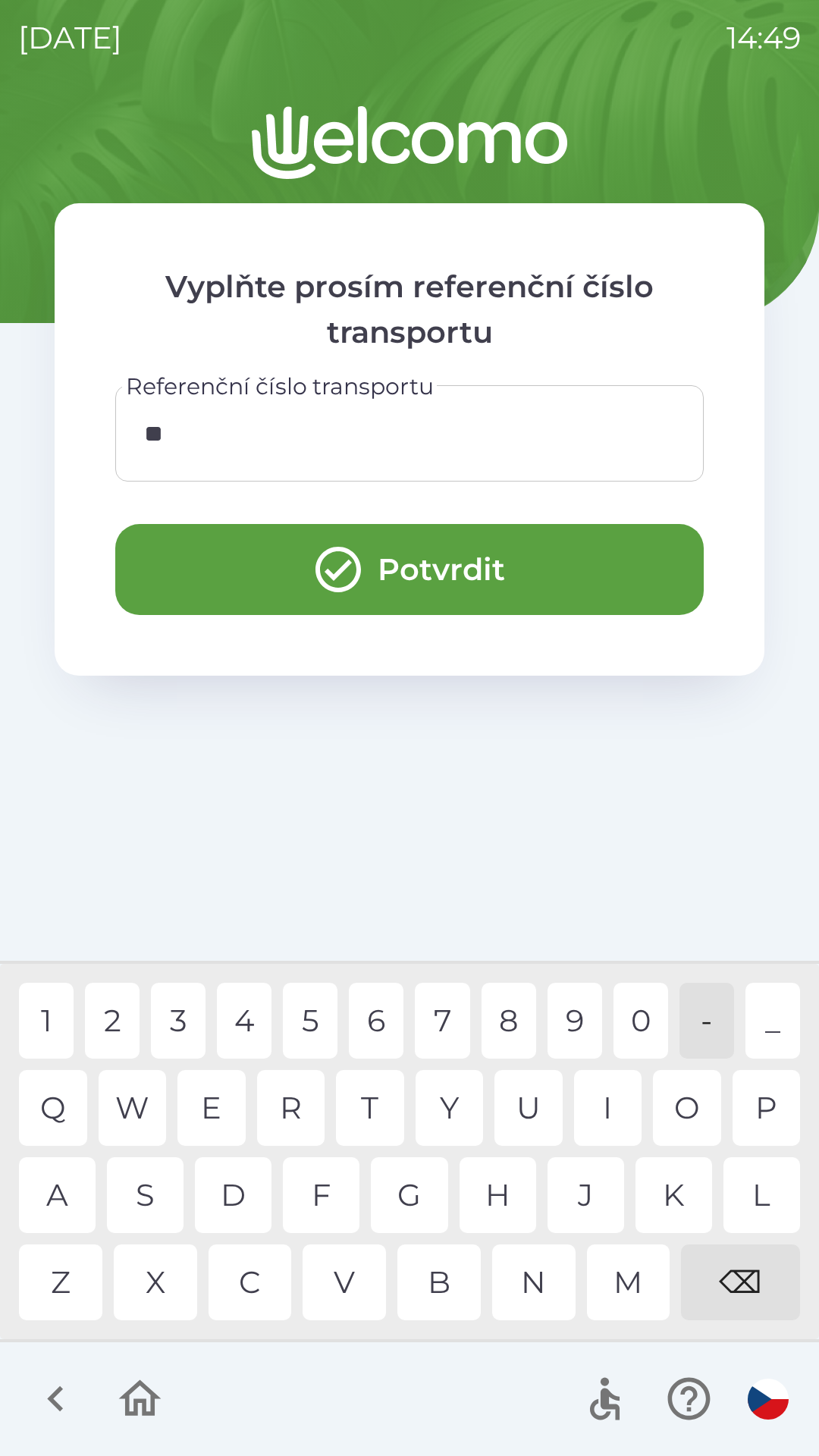
click at [217, 1188] on div "D" at bounding box center [233, 1195] width 76 height 76
type input "****"
click at [227, 1115] on div "E" at bounding box center [211, 1108] width 68 height 76
click at [234, 542] on button "Potvrdit" at bounding box center [410, 569] width 589 height 91
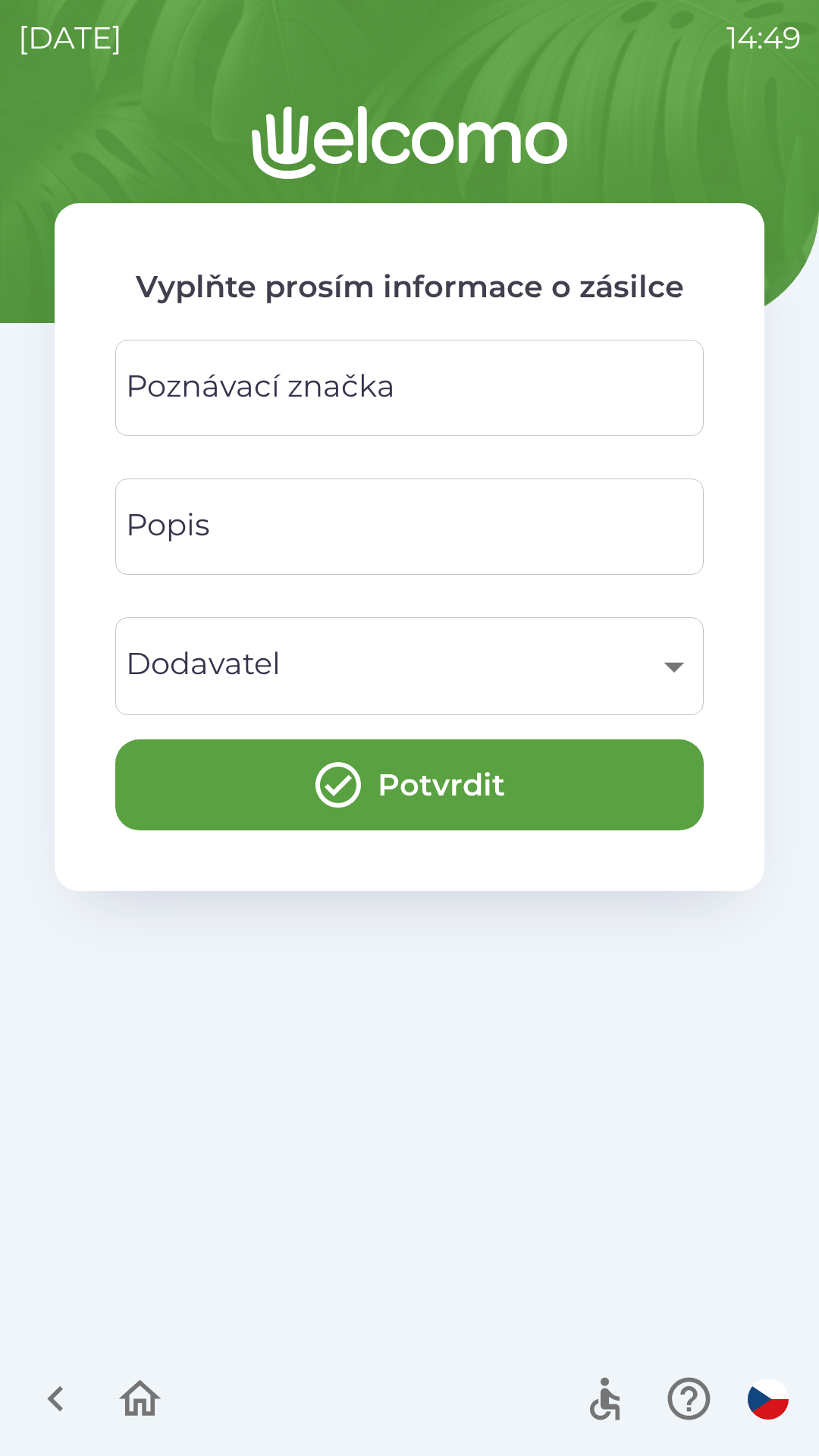
click at [218, 663] on div "​" at bounding box center [410, 666] width 552 height 61
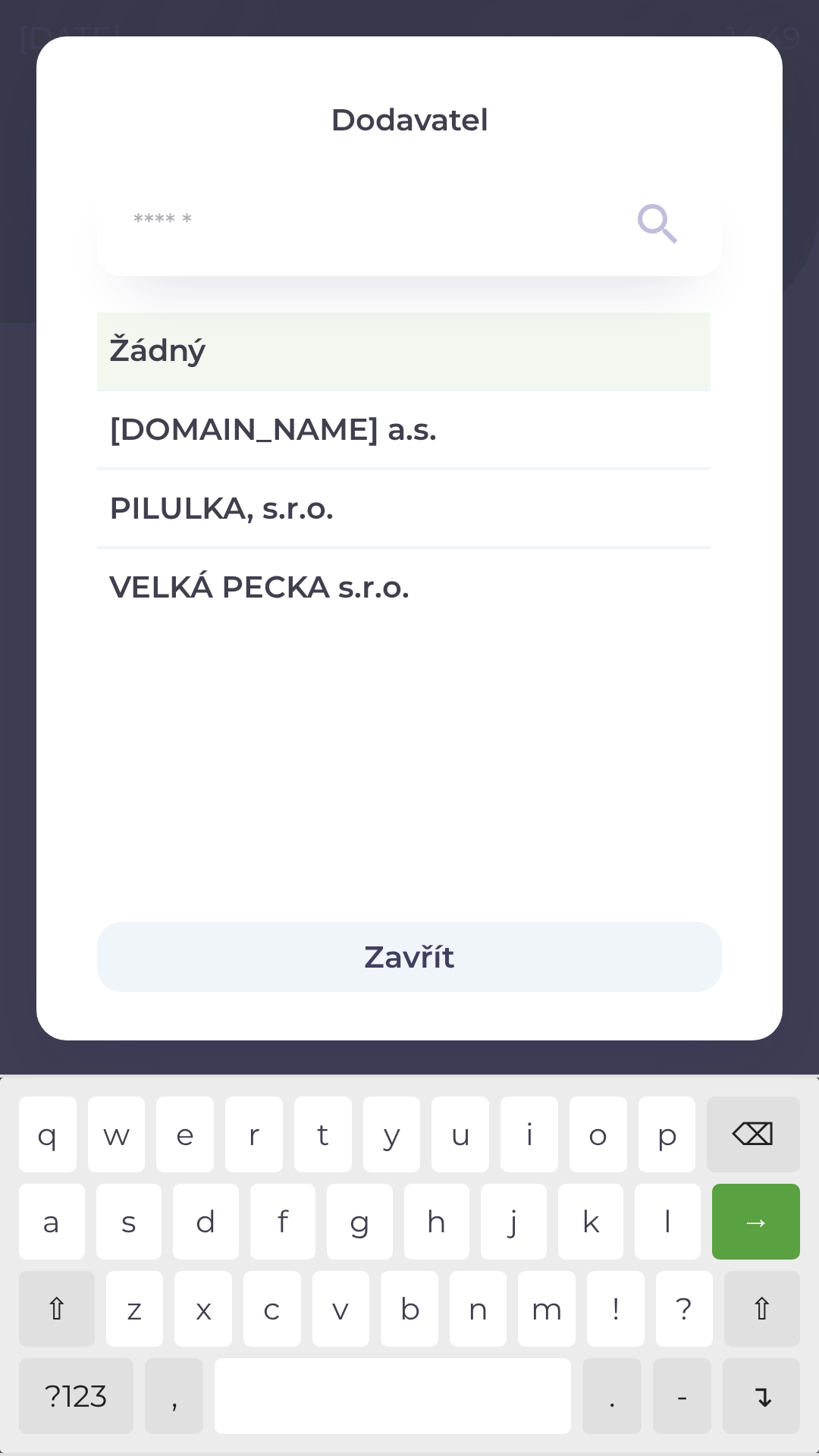
click at [202, 514] on span "PILULKA, s.r.o." at bounding box center [403, 508] width 590 height 46
type input "***"
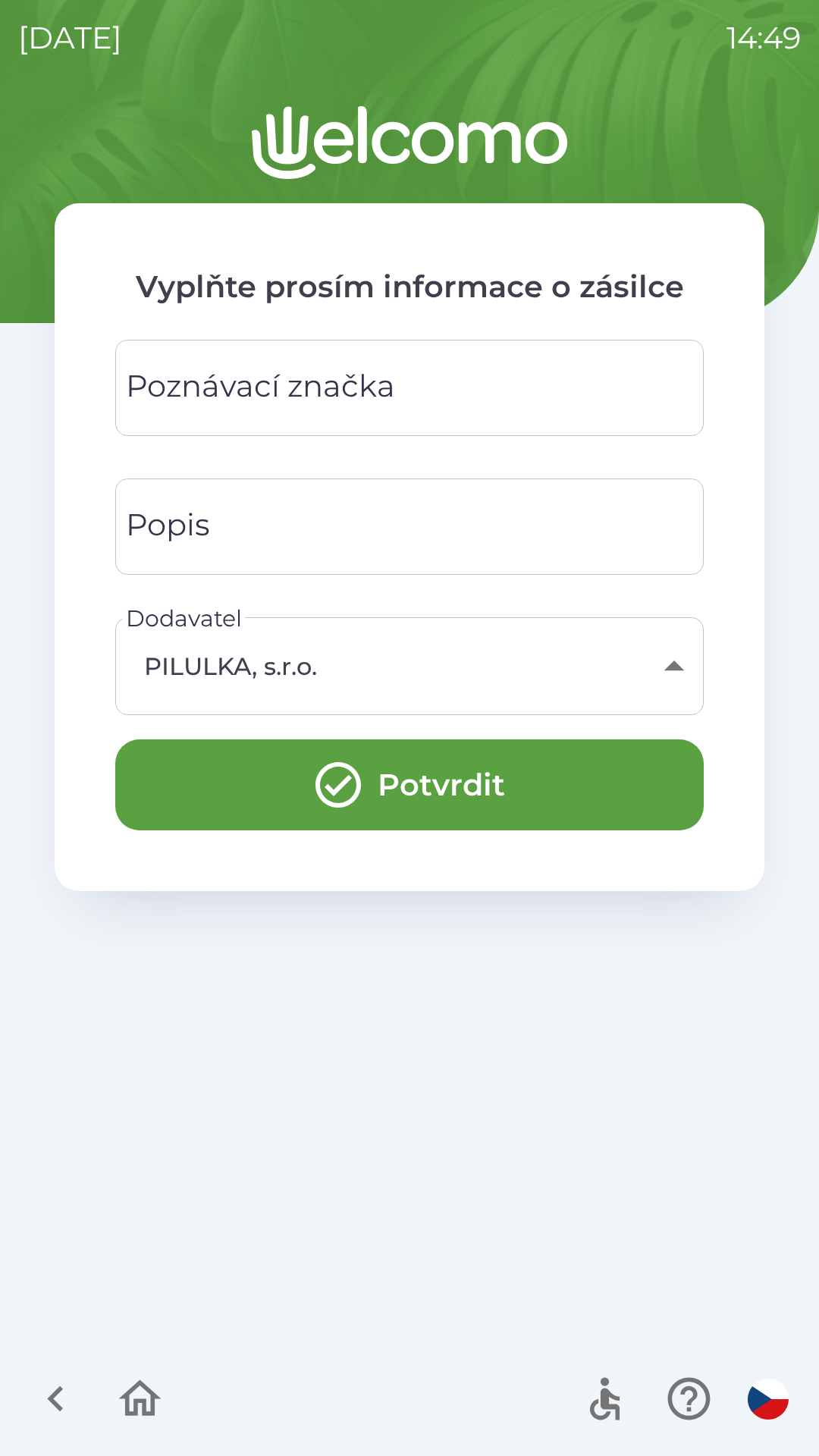
click at [195, 401] on div "Poznávací značka Poznávací značka" at bounding box center [410, 387] width 589 height 96
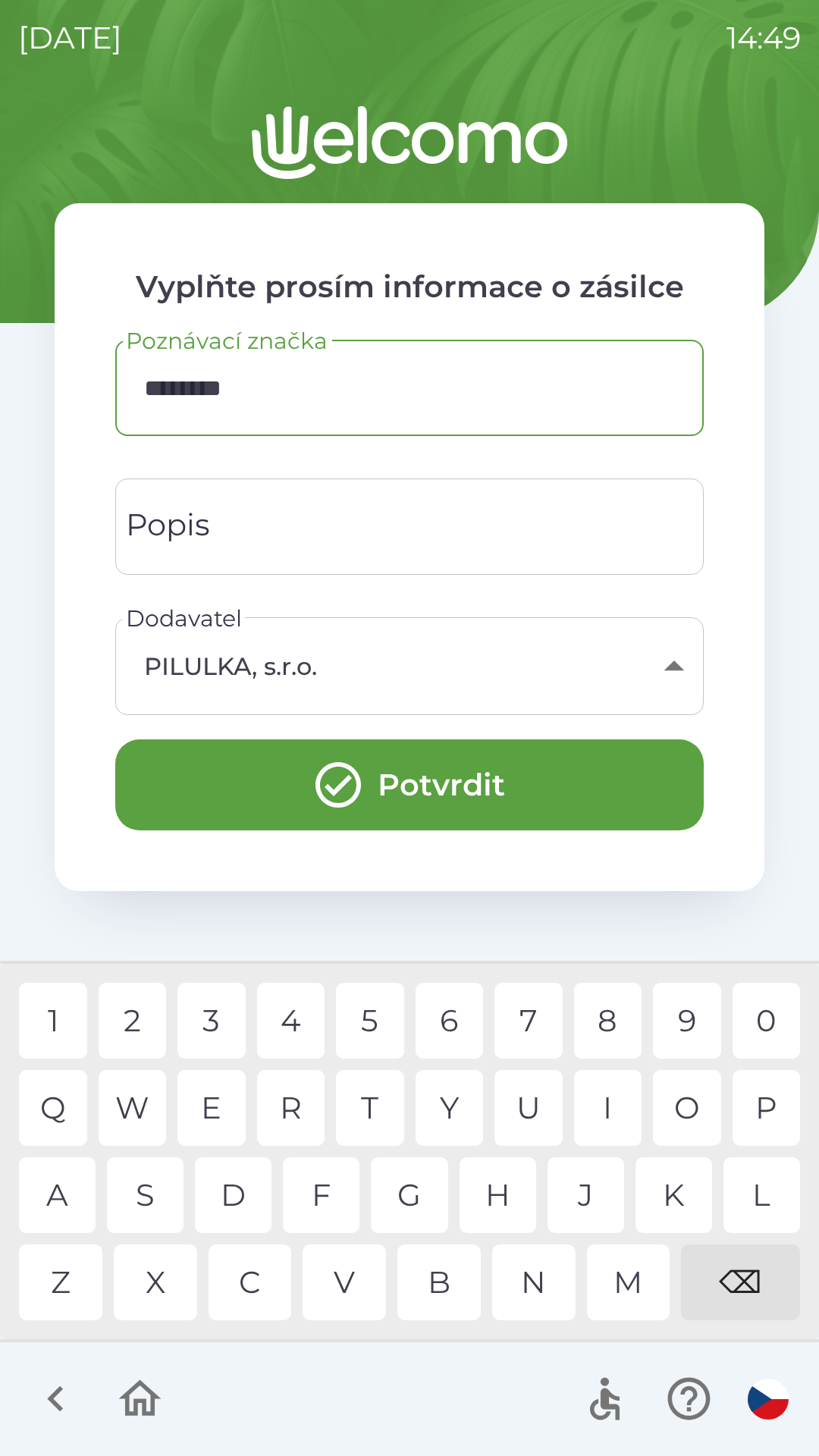
type input "*********"
click at [322, 761] on icon "submit" at bounding box center [338, 784] width 55 height 55
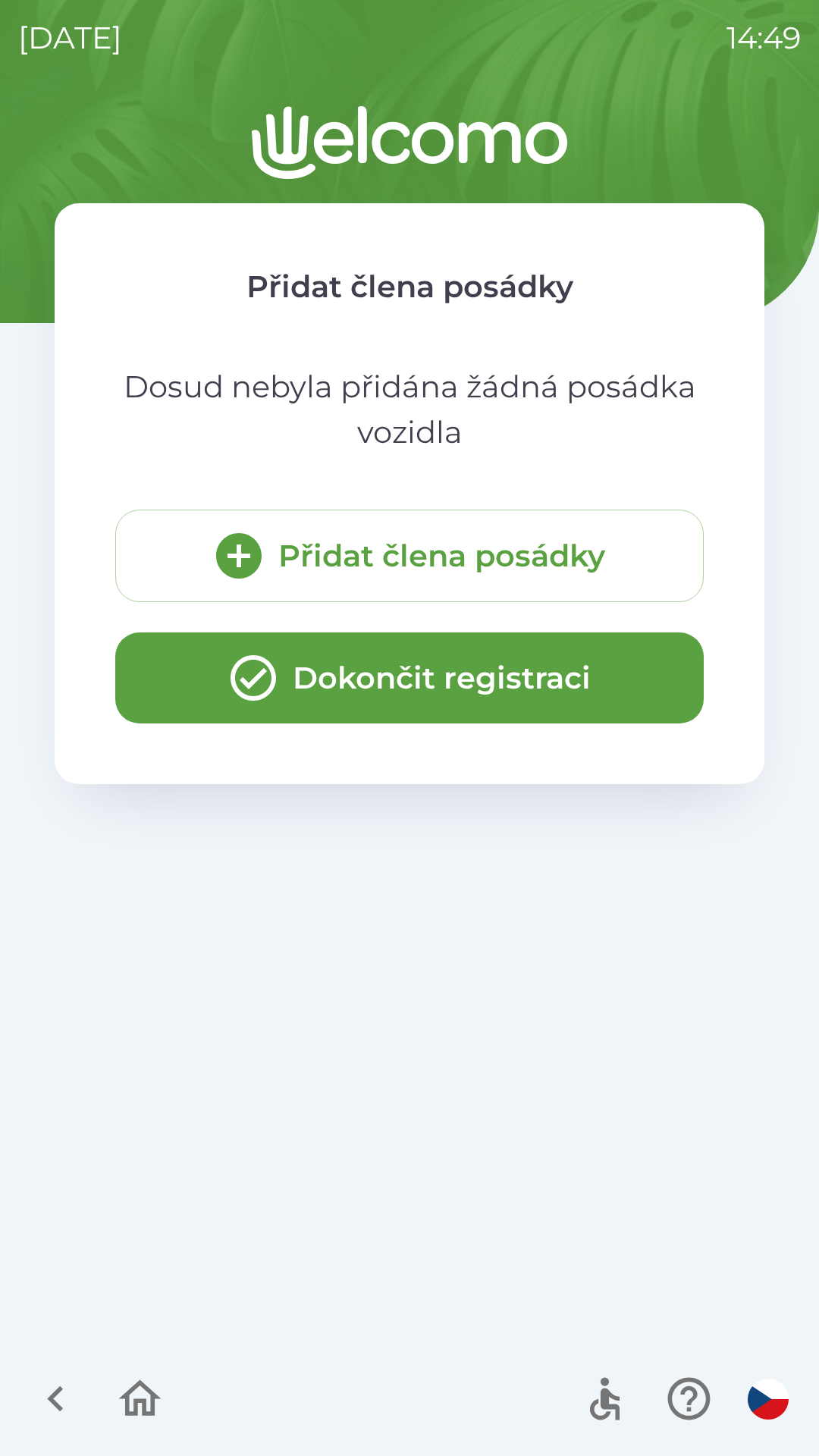
click at [573, 667] on button "Dokončit registraci" at bounding box center [410, 678] width 589 height 91
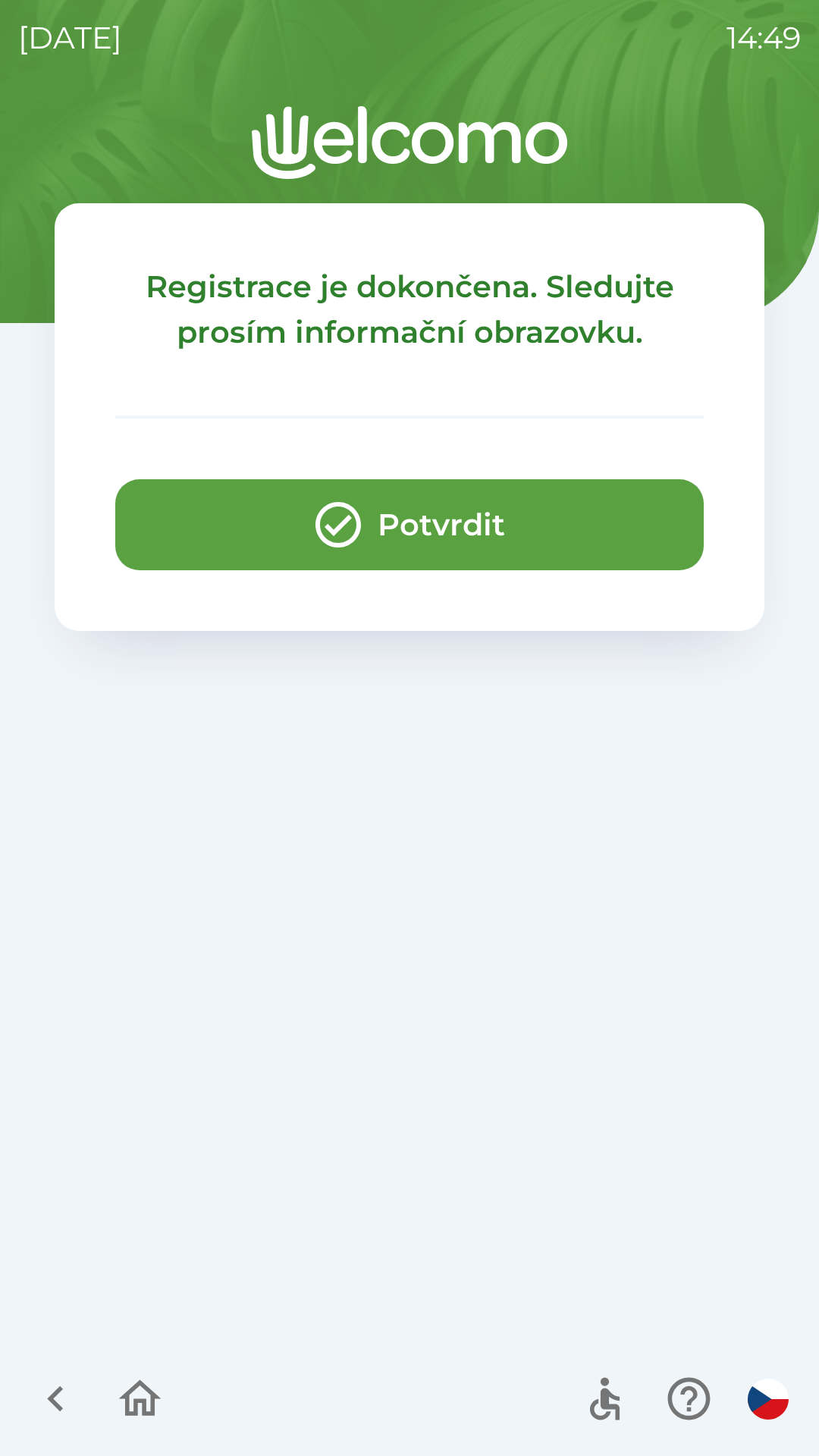
click at [538, 521] on button "Potvrdit" at bounding box center [410, 525] width 589 height 91
